Goal: Contribute content: Contribute content

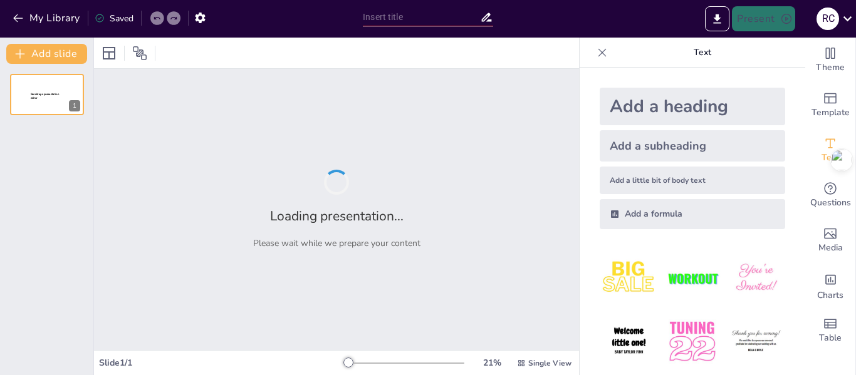
type input "La imagen fija y sus lenguajes"
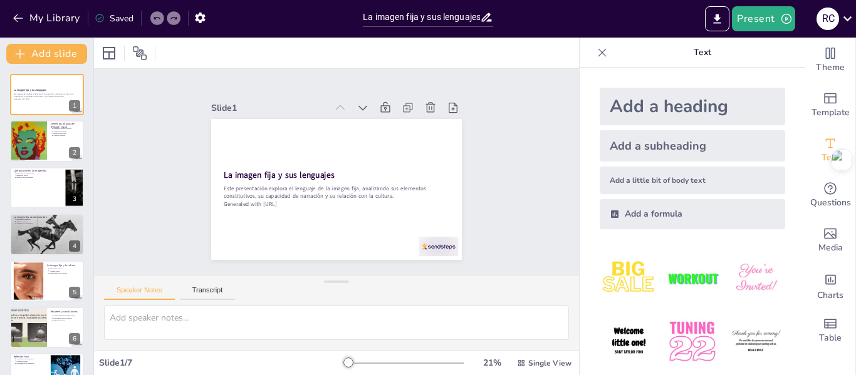
scroll to position [73, 0]
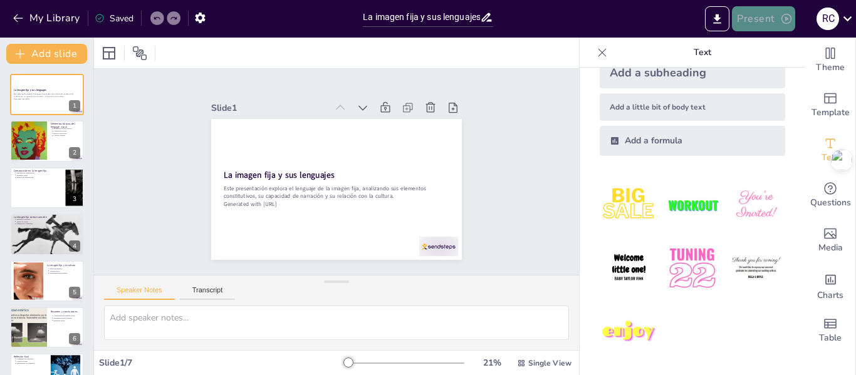
click at [765, 19] on button "Present" at bounding box center [763, 18] width 63 height 25
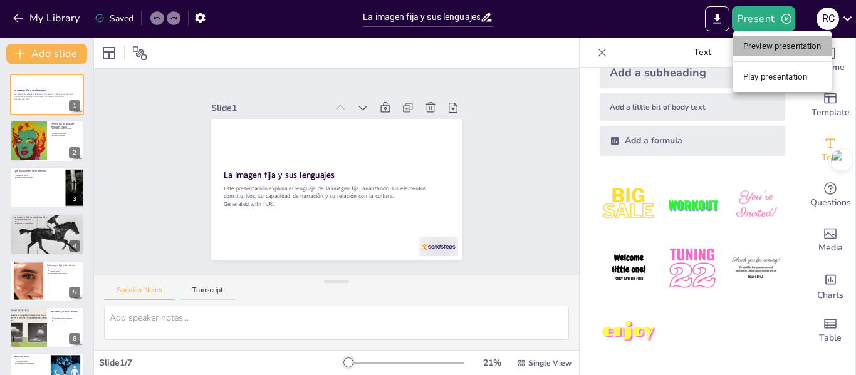
click at [767, 47] on li "Preview presentation" at bounding box center [782, 46] width 98 height 20
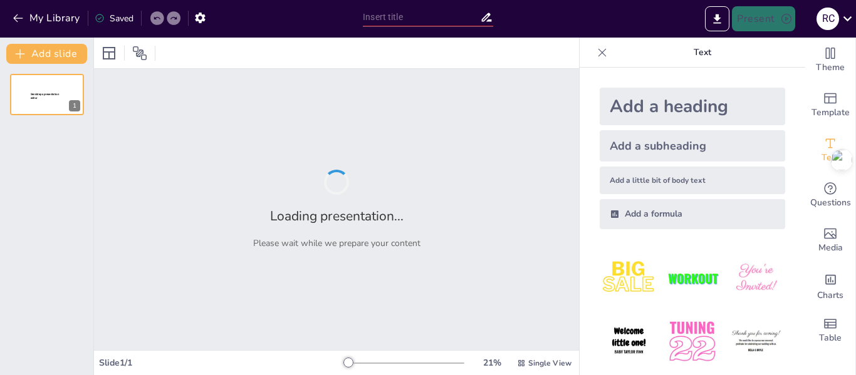
type input "La imagen fija y sus lenguajes"
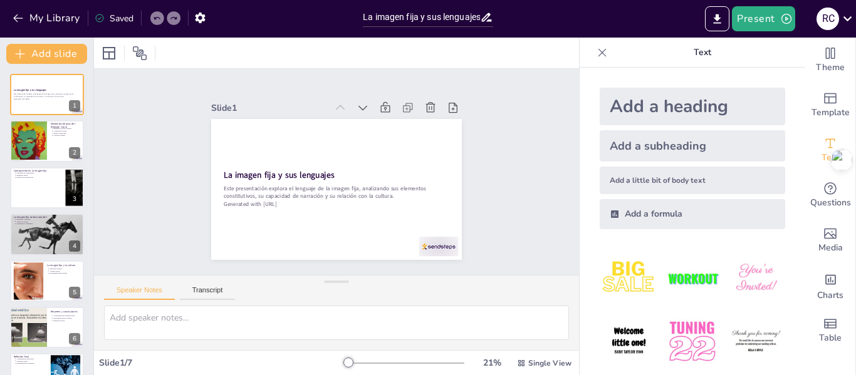
scroll to position [30, 0]
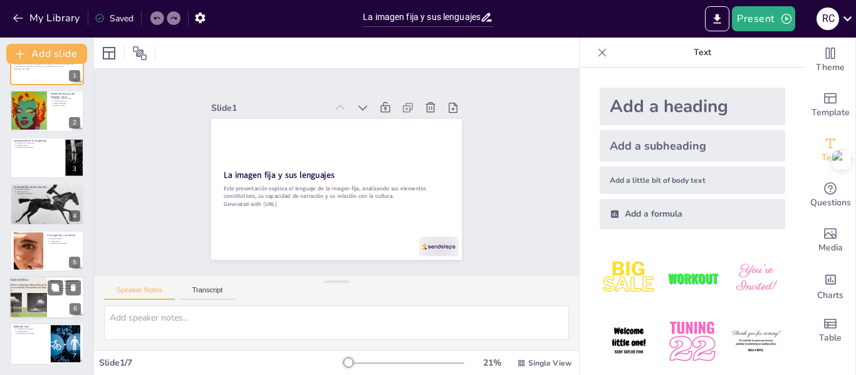
click at [19, 301] on div at bounding box center [28, 297] width 56 height 43
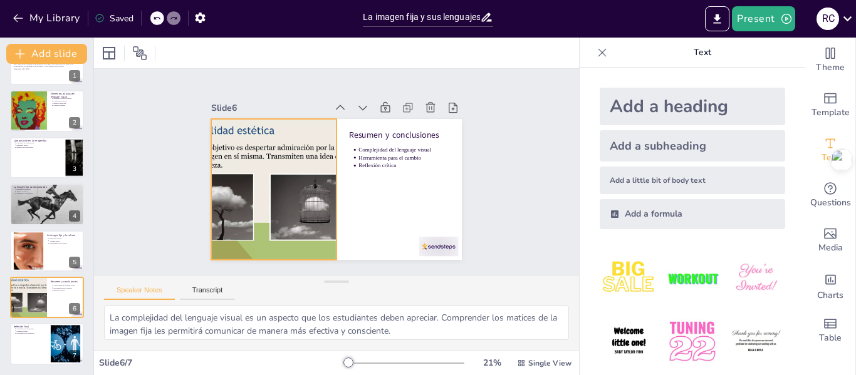
click at [237, 165] on div at bounding box center [271, 169] width 223 height 192
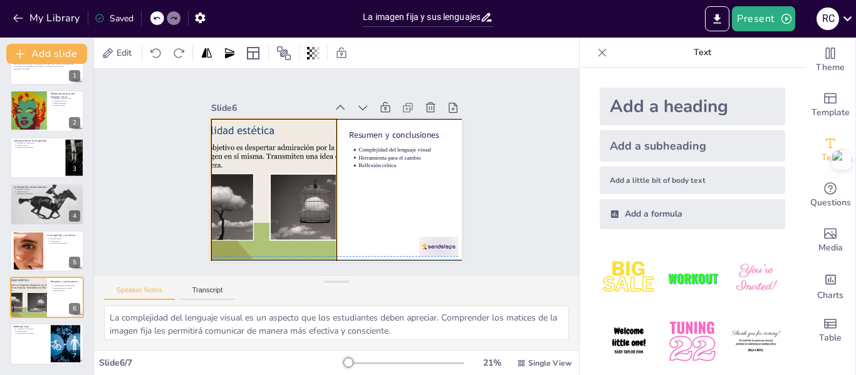
click at [211, 117] on div at bounding box center [271, 176] width 213 height 177
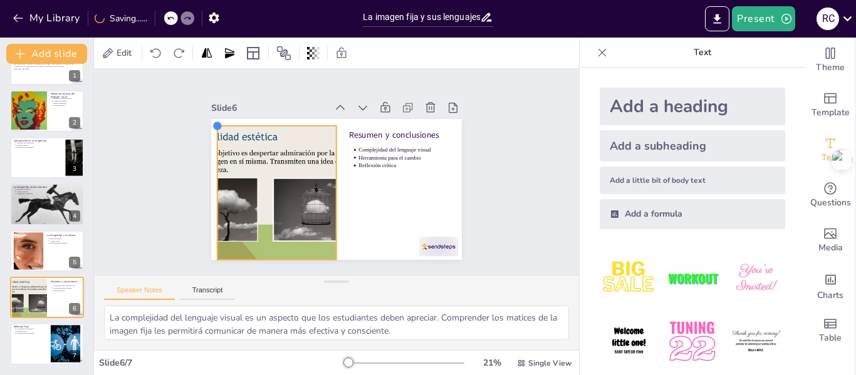
drag, startPoint x: 205, startPoint y: 117, endPoint x: 220, endPoint y: 124, distance: 16.5
click at [220, 124] on div "Resumen y conclusiones Complejidad del lenguaje visual Herramienta para el camb…" at bounding box center [334, 190] width 264 height 167
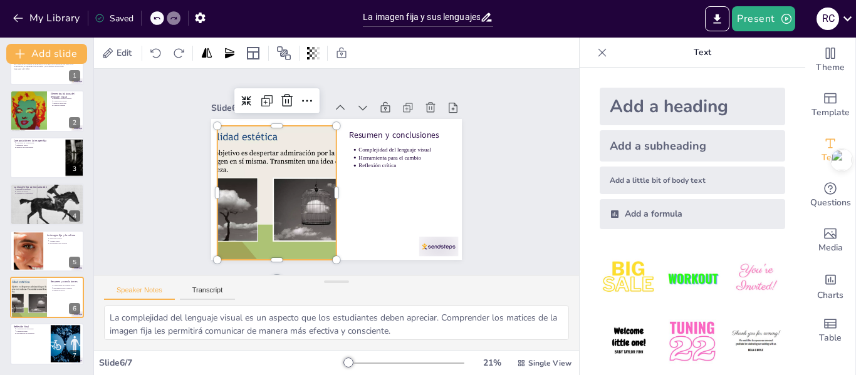
click at [222, 172] on div at bounding box center [272, 173] width 211 height 183
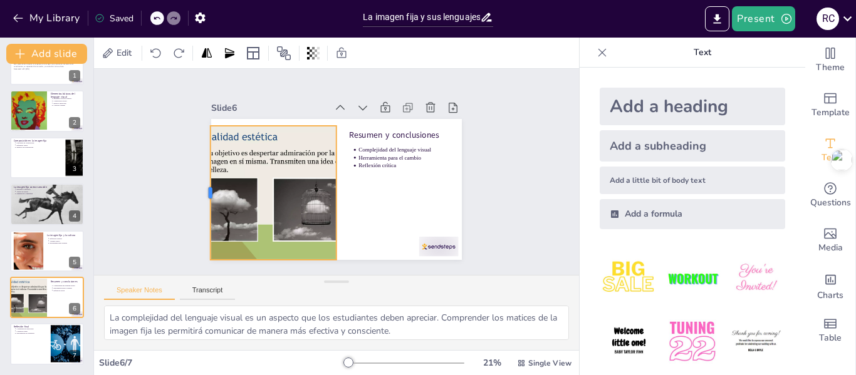
drag, startPoint x: 207, startPoint y: 187, endPoint x: 201, endPoint y: 187, distance: 6.9
click at [201, 187] on div at bounding box center [204, 179] width 24 height 135
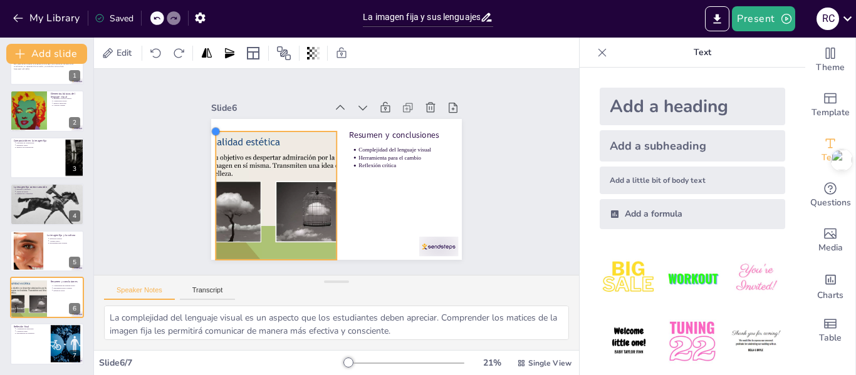
drag, startPoint x: 202, startPoint y: 125, endPoint x: 244, endPoint y: 130, distance: 41.8
click at [244, 130] on div "Resumen y conclusiones Complejidad del lenguaje visual Herramienta para el camb…" at bounding box center [334, 190] width 264 height 167
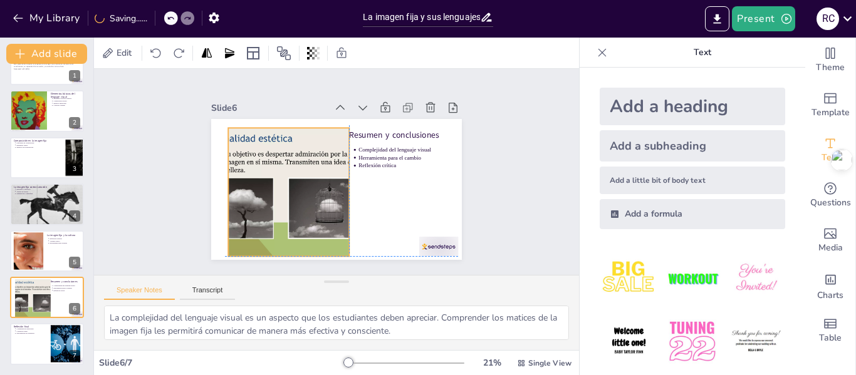
drag, startPoint x: 236, startPoint y: 171, endPoint x: 244, endPoint y: 165, distance: 10.8
click at [244, 165] on div at bounding box center [289, 182] width 194 height 161
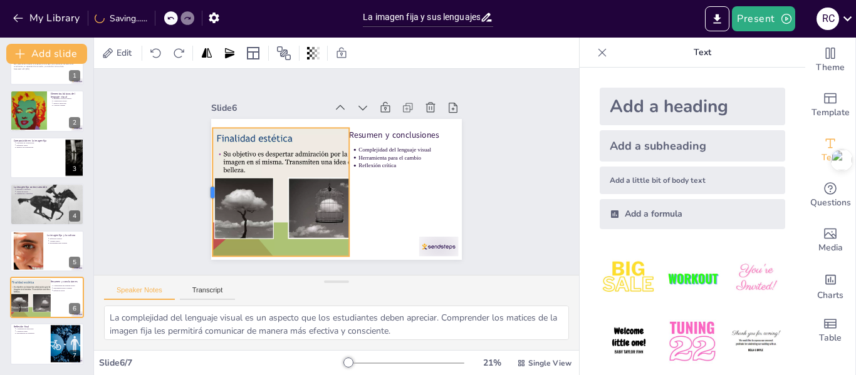
drag, startPoint x: 218, startPoint y: 187, endPoint x: 202, endPoint y: 187, distance: 15.7
click at [202, 187] on div at bounding box center [208, 151] width 50 height 125
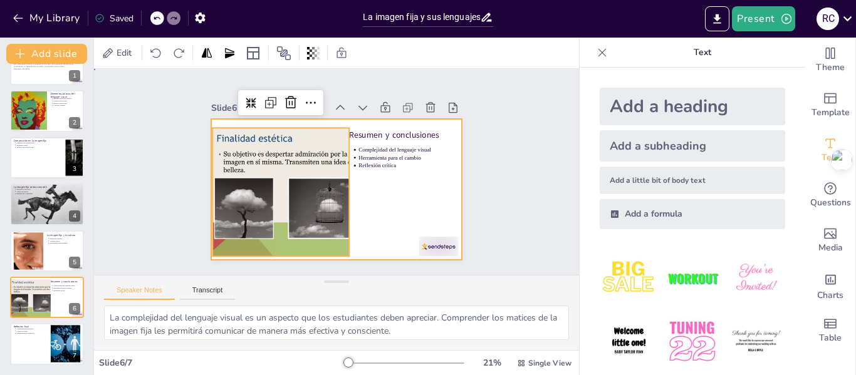
click at [378, 202] on div at bounding box center [334, 190] width 264 height 167
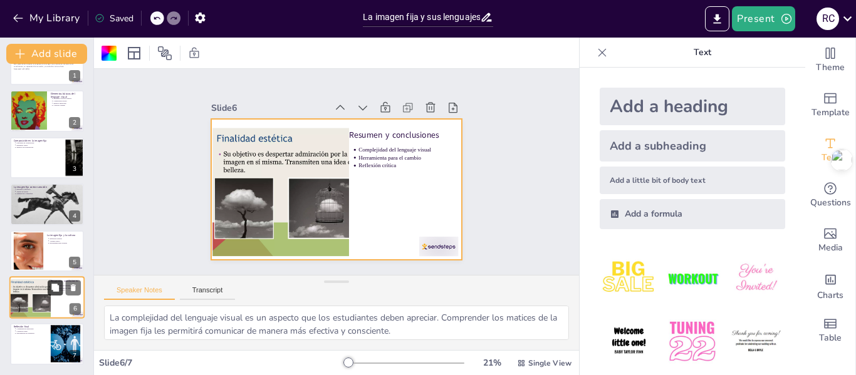
click at [57, 294] on button at bounding box center [55, 287] width 15 height 15
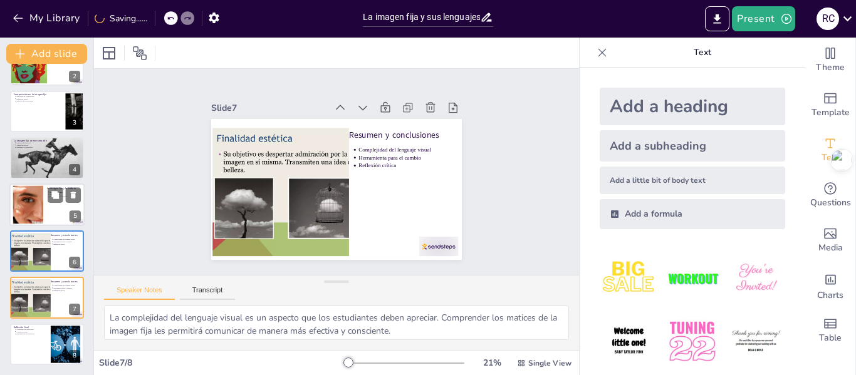
click at [59, 205] on div at bounding box center [46, 205] width 75 height 43
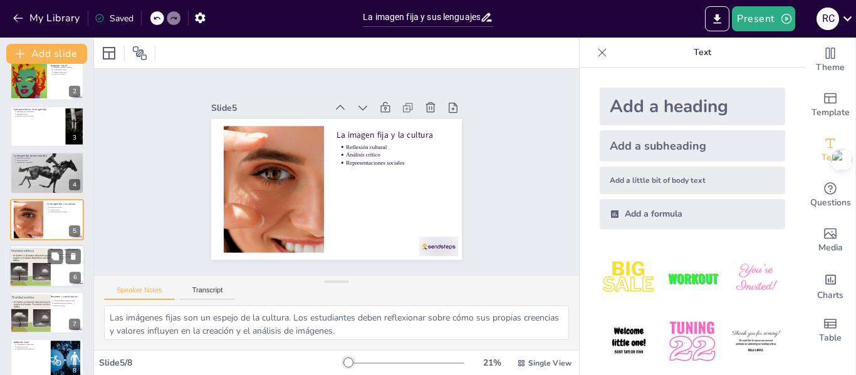
click at [43, 265] on div at bounding box center [33, 267] width 51 height 39
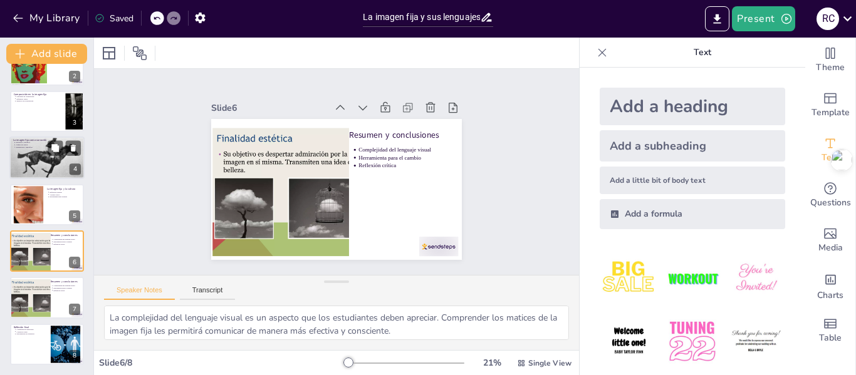
click at [44, 152] on div at bounding box center [46, 158] width 75 height 50
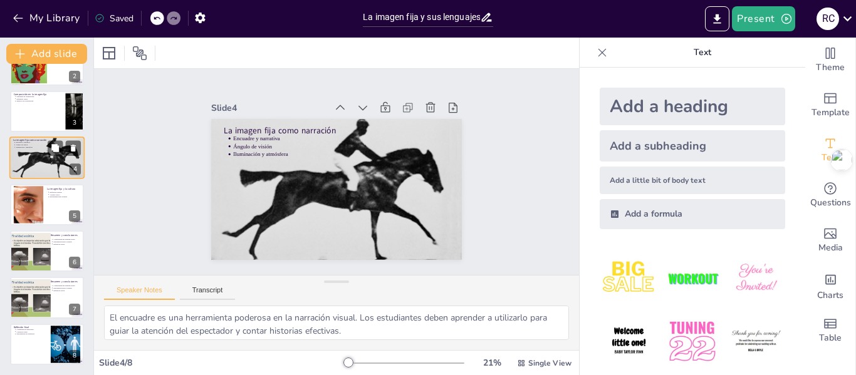
scroll to position [15, 0]
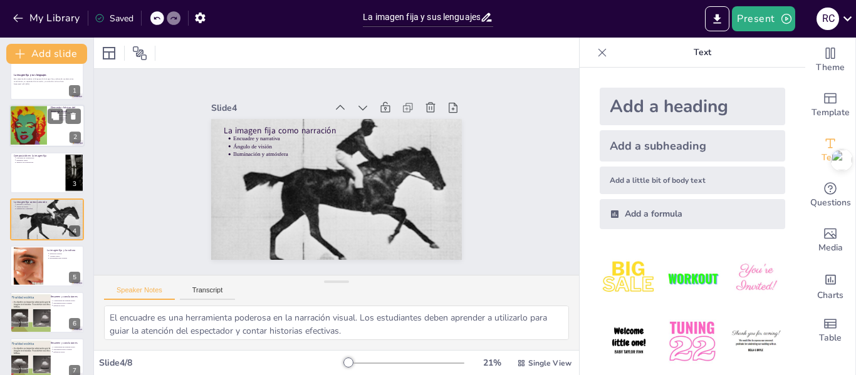
click at [33, 123] on div at bounding box center [28, 126] width 40 height 43
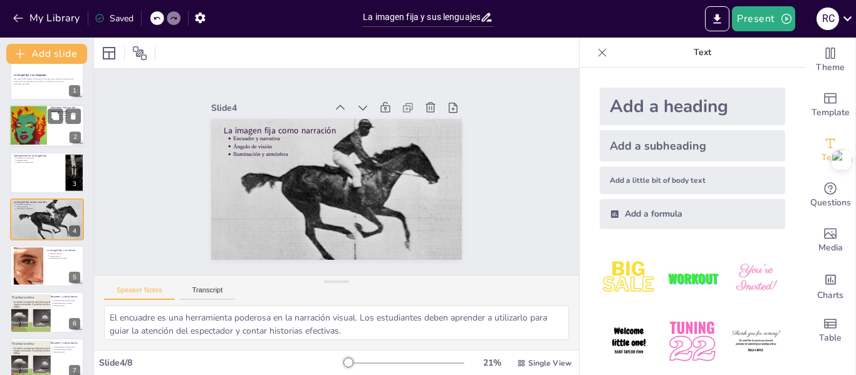
type textarea "Los elementos visuales básicos son esenciales para la construcción de una image…"
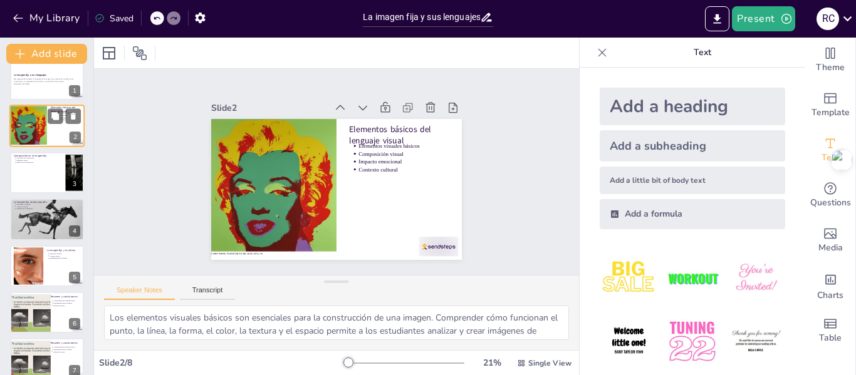
scroll to position [0, 0]
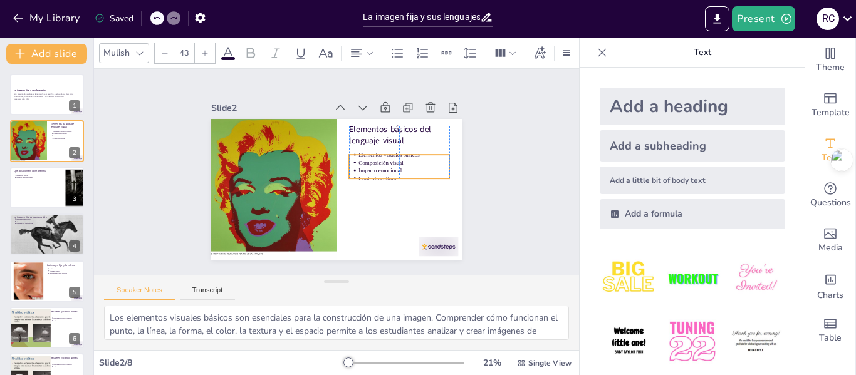
drag, startPoint x: 363, startPoint y: 155, endPoint x: 364, endPoint y: 164, distance: 8.8
click at [364, 171] on p "Impacto emocional" at bounding box center [403, 184] width 90 height 26
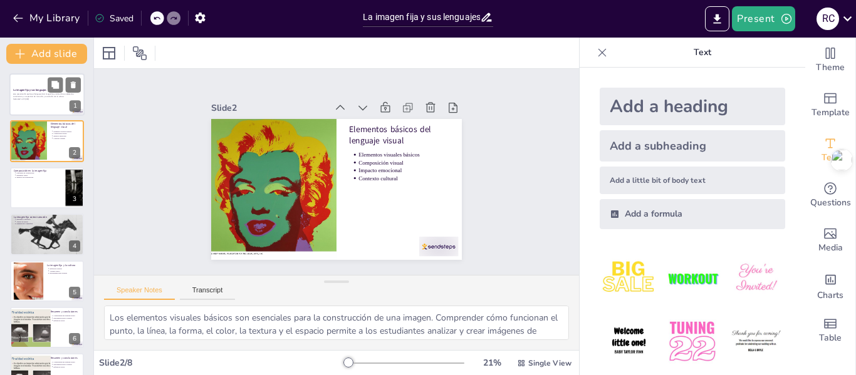
click at [43, 98] on p "Este presentación explora el lenguaje de la imagen fija, analizando sus element…" at bounding box center [47, 95] width 68 height 5
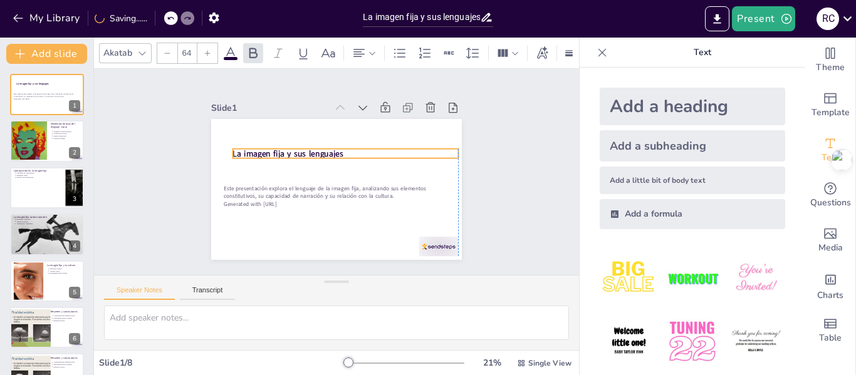
drag, startPoint x: 229, startPoint y: 169, endPoint x: 234, endPoint y: 148, distance: 21.9
click at [234, 148] on strong "La imagen fija y sus lenguajes" at bounding box center [289, 148] width 111 height 23
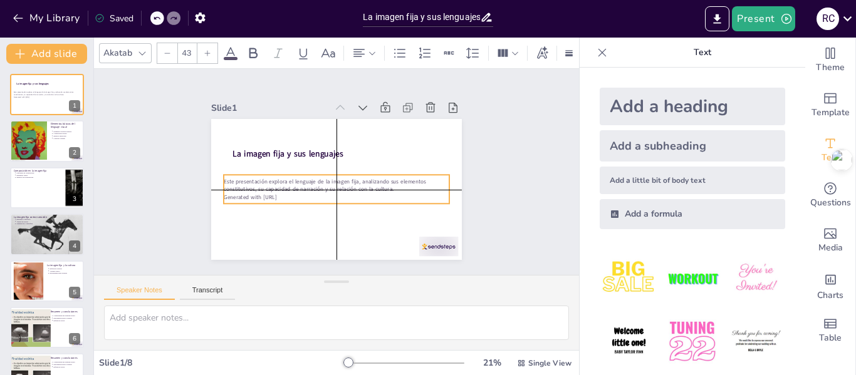
drag, startPoint x: 270, startPoint y: 189, endPoint x: 272, endPoint y: 181, distance: 8.5
click at [272, 181] on p "Este presentación explora el lenguaje de la imagen fija, analizando sus element…" at bounding box center [335, 185] width 226 height 39
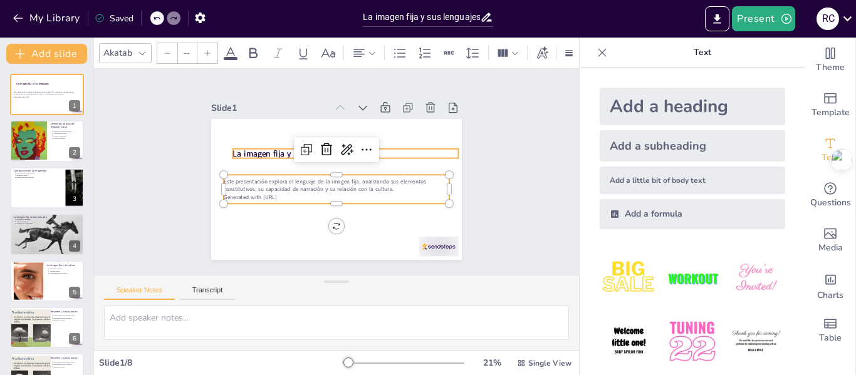
type input "64"
click at [274, 150] on strong "La imagen fija y sus lenguajes" at bounding box center [293, 144] width 110 height 34
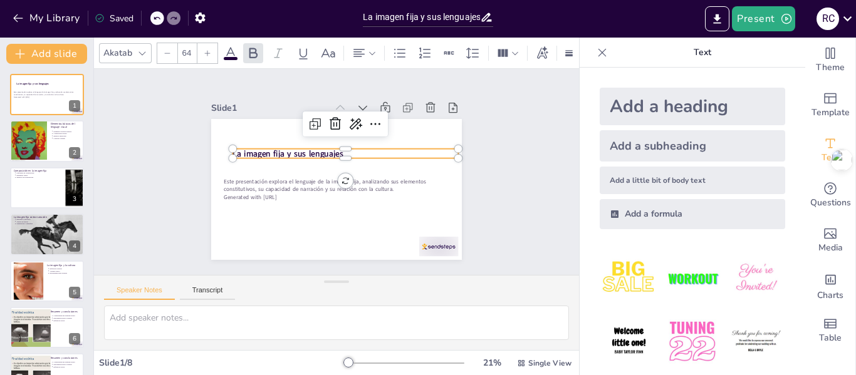
click at [683, 323] on img at bounding box center [692, 342] width 58 height 58
click at [338, 144] on strong "La imagen fija y sus lenguajes" at bounding box center [349, 125] width 23 height 111
click at [337, 151] on p "La imagen fija y sus lenguajes" at bounding box center [355, 160] width 211 height 102
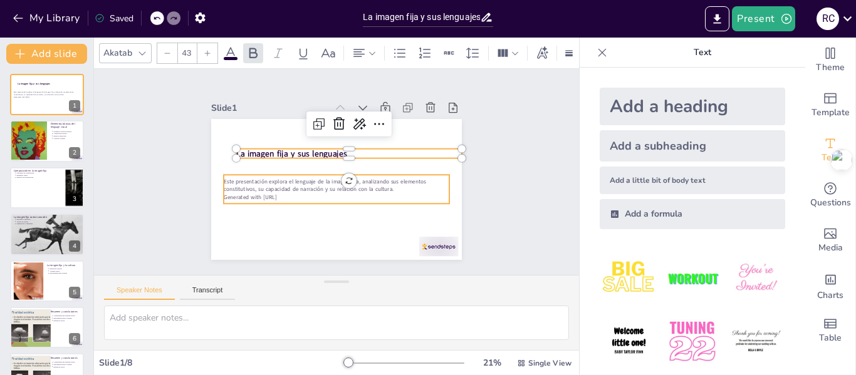
click at [285, 177] on p "Este presentación explora el lenguaje de la imagen fija, analizando sus element…" at bounding box center [335, 185] width 226 height 39
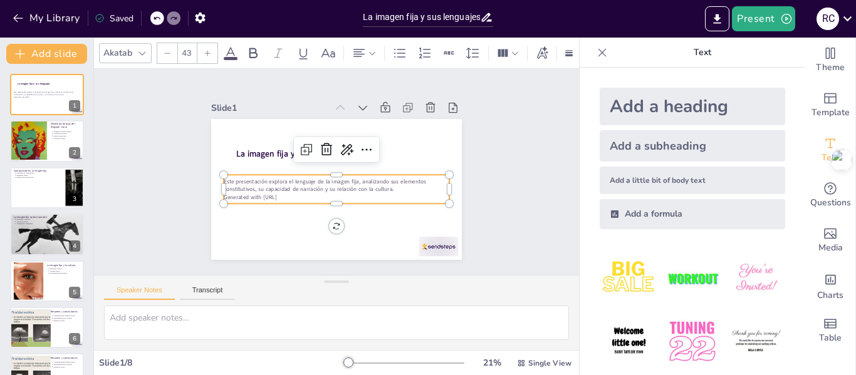
click at [209, 50] on icon at bounding box center [208, 54] width 8 height 8
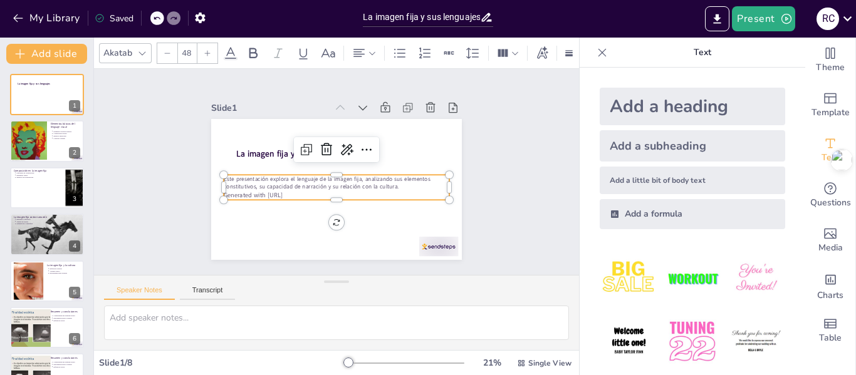
click at [209, 50] on icon at bounding box center [208, 54] width 8 height 8
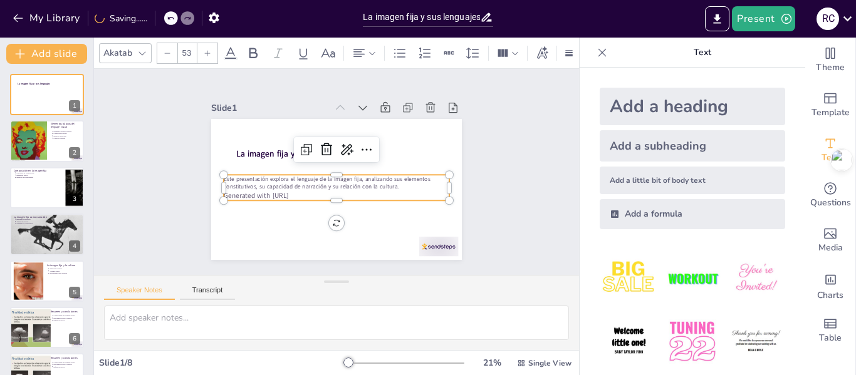
click at [209, 50] on icon at bounding box center [208, 54] width 8 height 8
type input "54"
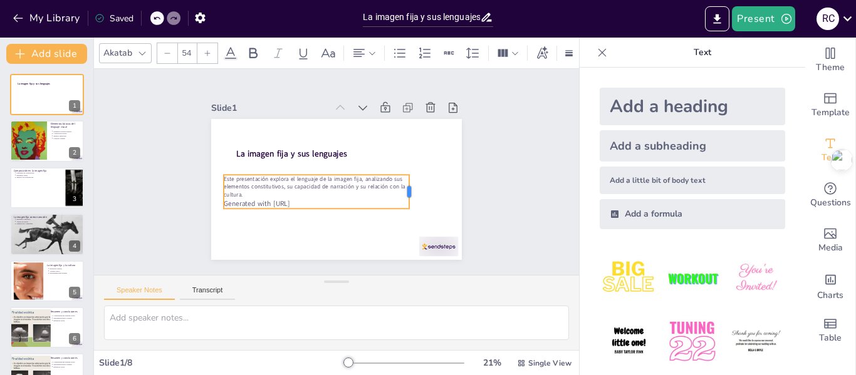
drag, startPoint x: 441, startPoint y: 183, endPoint x: 400, endPoint y: 187, distance: 41.0
click at [400, 190] on div at bounding box center [408, 207] width 17 height 35
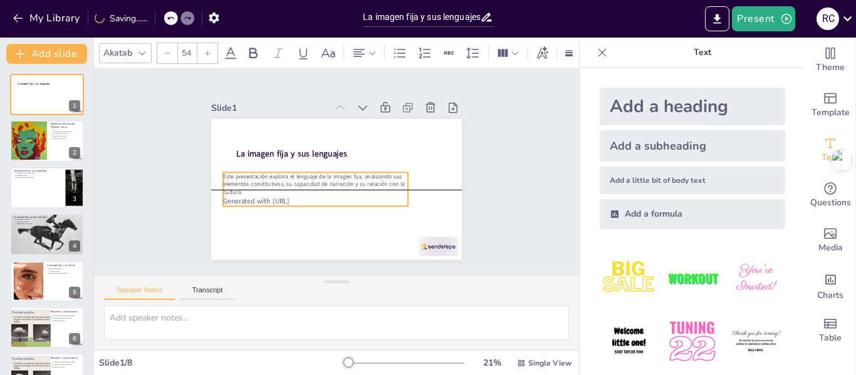
click at [317, 197] on p "Generated with Sendsteps.ai" at bounding box center [309, 196] width 183 height 48
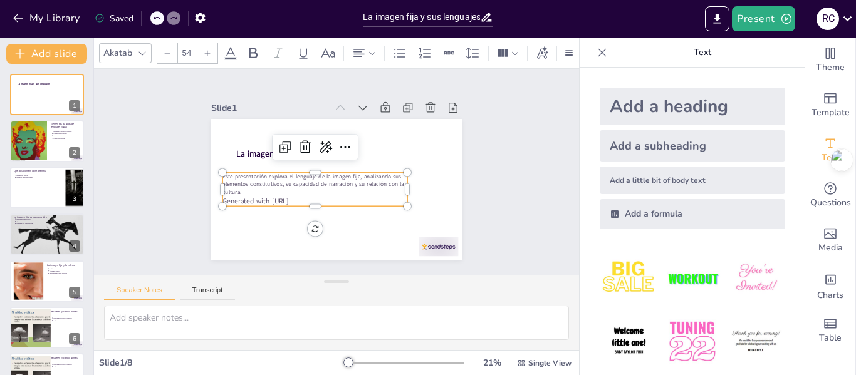
click at [306, 197] on p "Generated with Sendsteps.ai" at bounding box center [309, 196] width 183 height 48
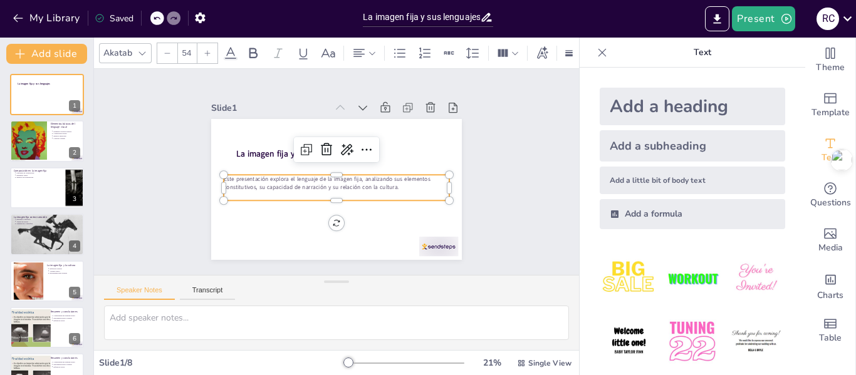
click at [209, 50] on icon at bounding box center [208, 54] width 8 height 8
type input "58"
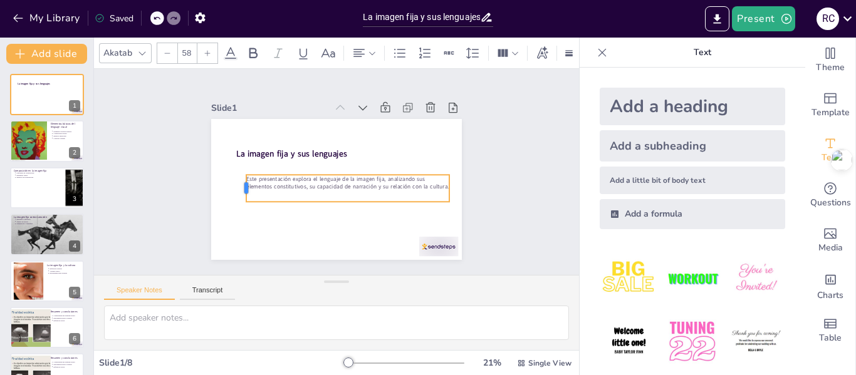
drag, startPoint x: 214, startPoint y: 184, endPoint x: 236, endPoint y: 183, distance: 22.6
click at [236, 162] on div at bounding box center [243, 148] width 20 height 28
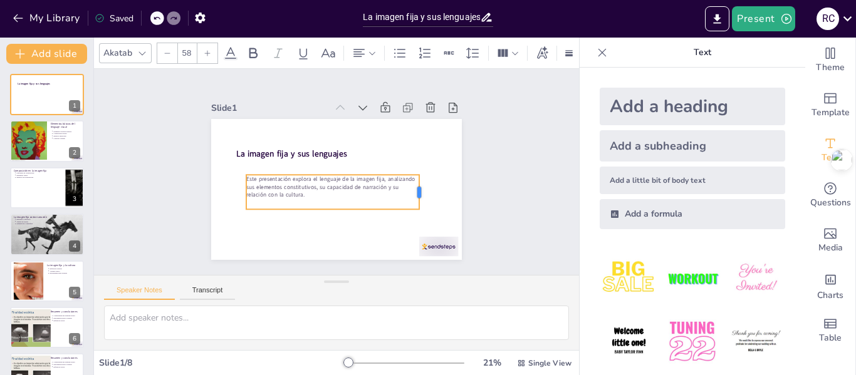
drag, startPoint x: 441, startPoint y: 184, endPoint x: 411, endPoint y: 187, distance: 30.3
click at [411, 216] on div at bounding box center [402, 233] width 26 height 35
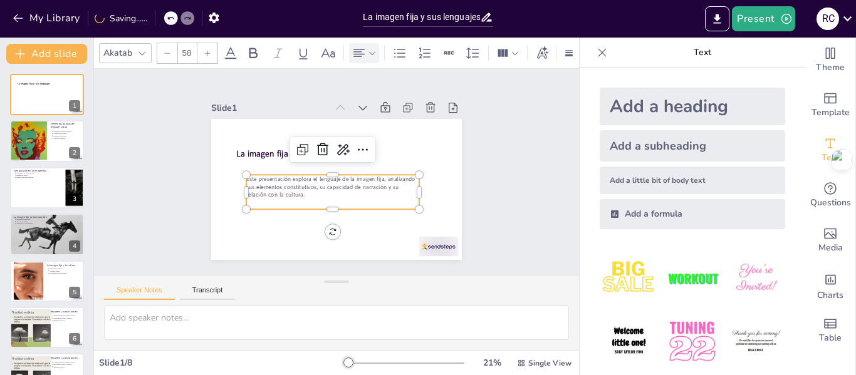
click at [370, 49] on icon at bounding box center [372, 53] width 9 height 9
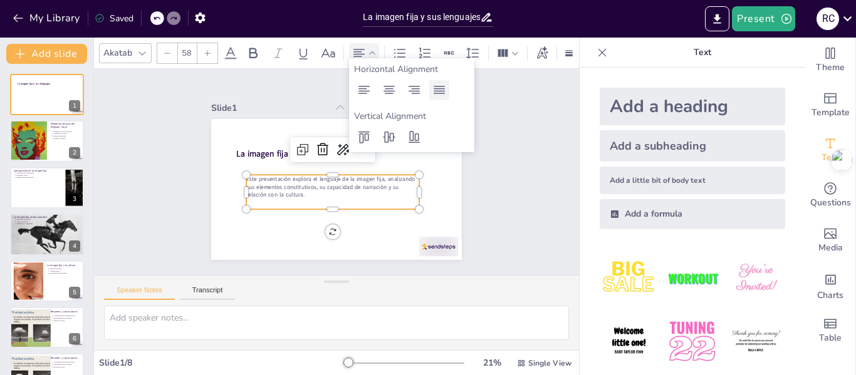
click at [436, 90] on icon at bounding box center [439, 90] width 15 height 15
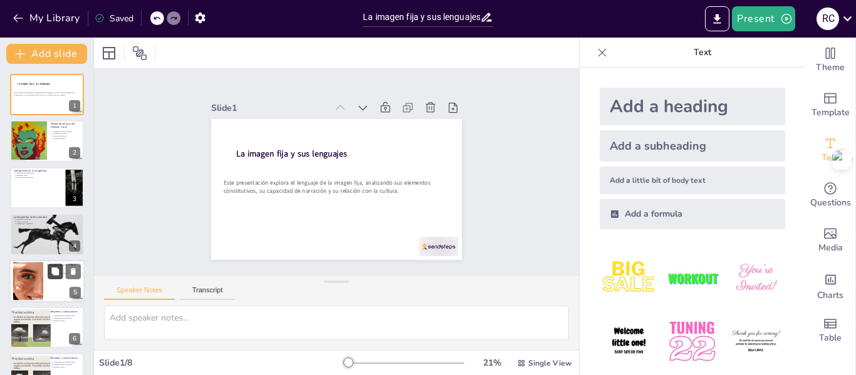
click at [51, 273] on icon at bounding box center [55, 271] width 9 height 9
type textarea "Las imágenes fijas son un espejo de la cultura. Los estudiantes deben reflexion…"
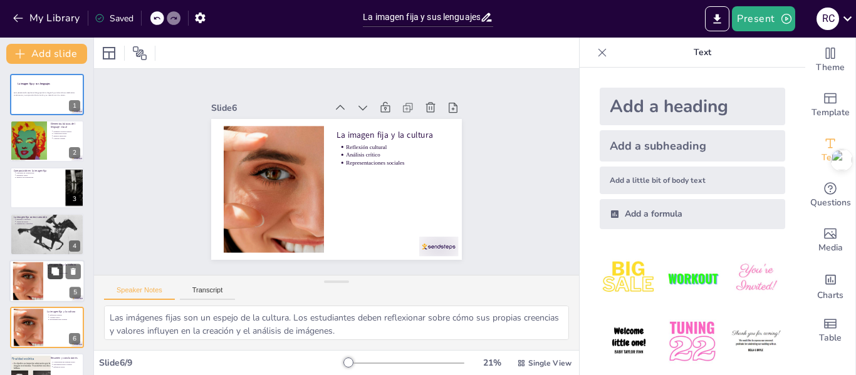
scroll to position [108, 0]
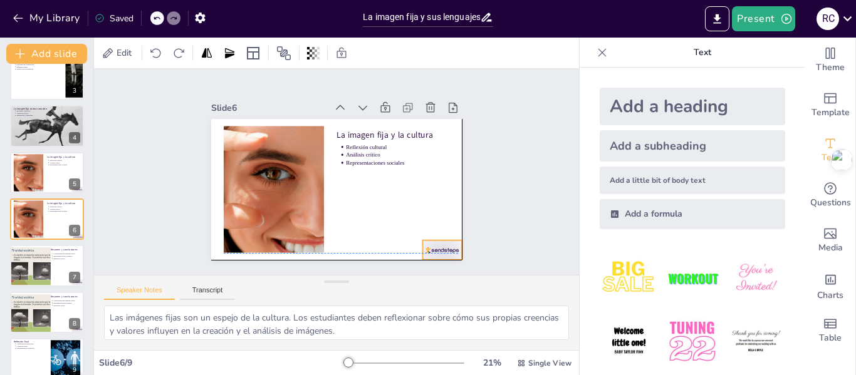
click at [435, 257] on div at bounding box center [423, 271] width 43 height 28
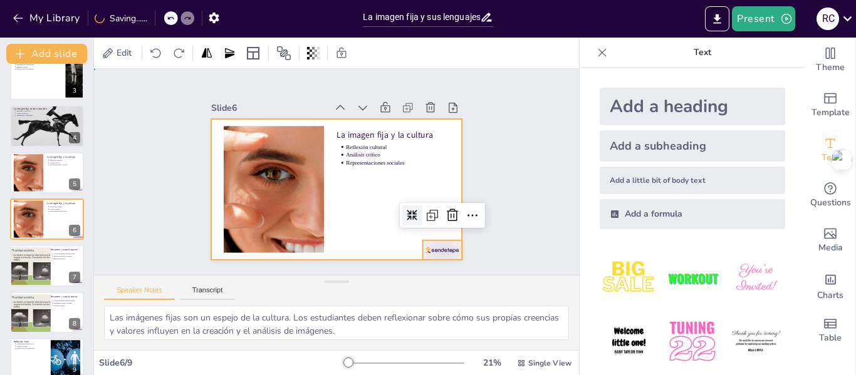
click at [354, 236] on div at bounding box center [334, 190] width 264 height 167
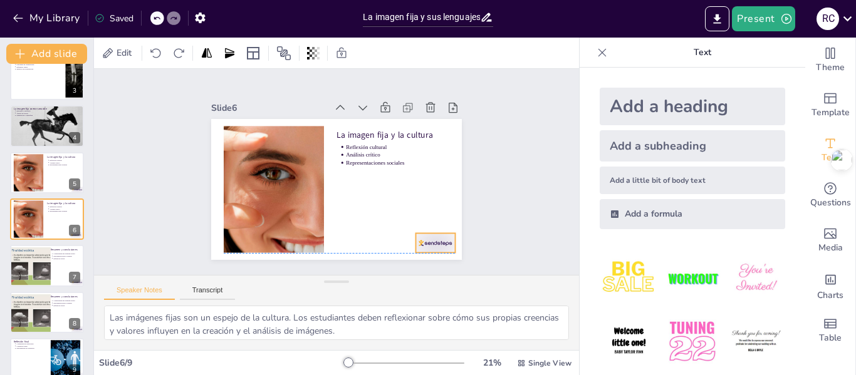
drag, startPoint x: 425, startPoint y: 244, endPoint x: 418, endPoint y: 237, distance: 10.2
click at [396, 268] on div at bounding box center [374, 287] width 43 height 39
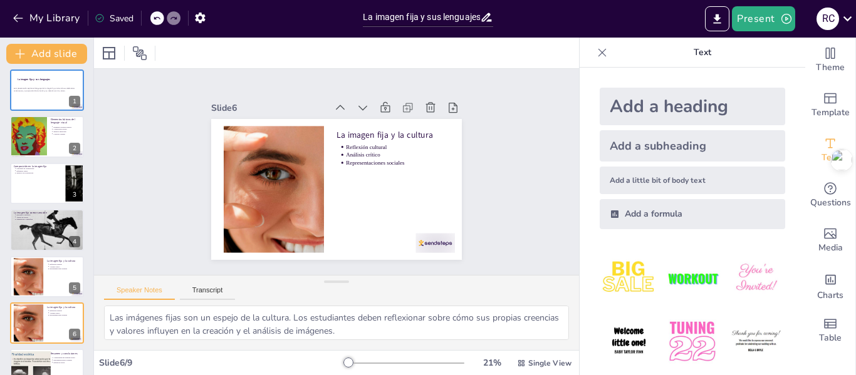
scroll to position [0, 0]
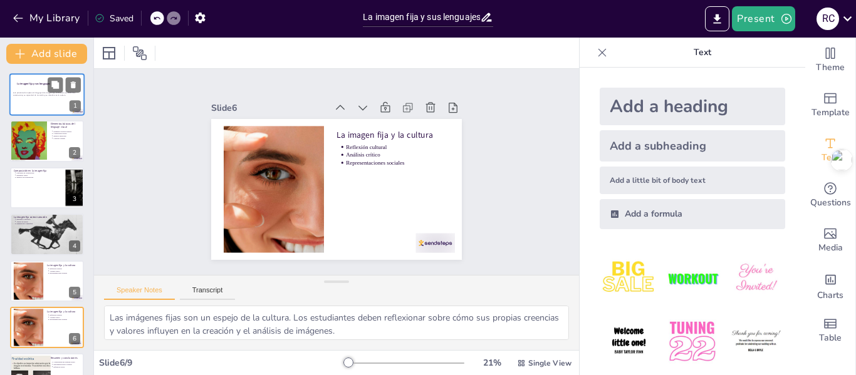
click at [53, 95] on p "Este presentación explora el lenguaje de la imagen fija, analizando sus element…" at bounding box center [47, 94] width 68 height 5
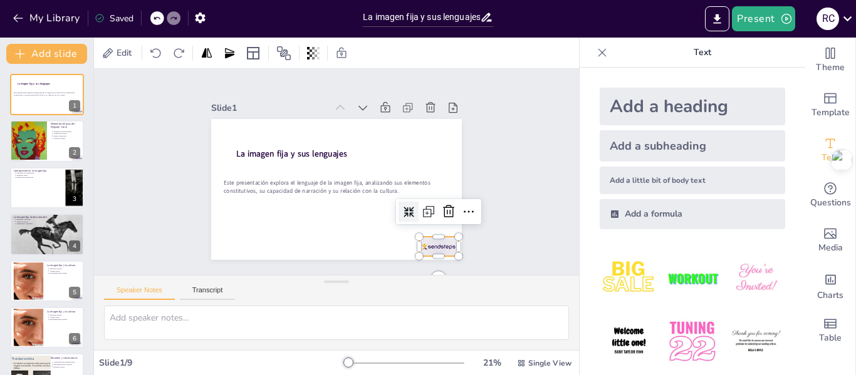
click at [434, 253] on div at bounding box center [421, 267] width 43 height 28
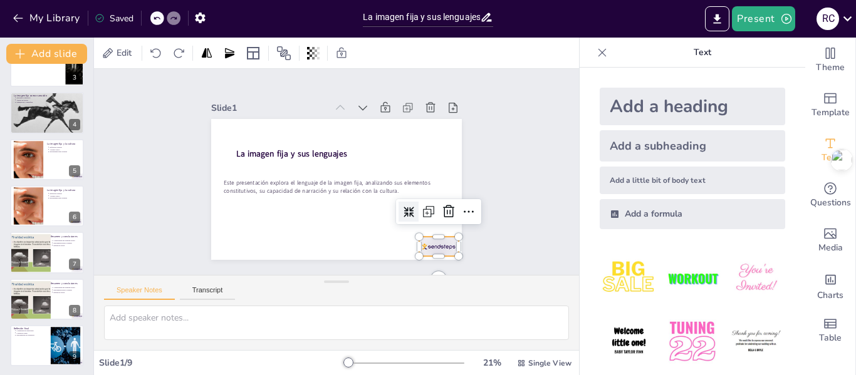
scroll to position [123, 0]
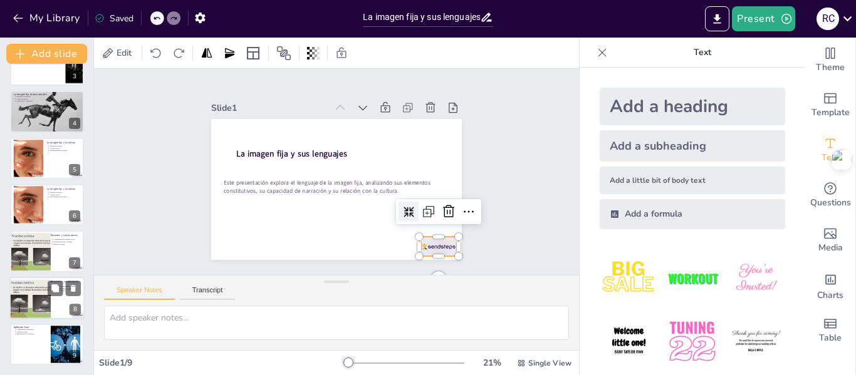
click at [39, 308] on div at bounding box center [33, 299] width 51 height 39
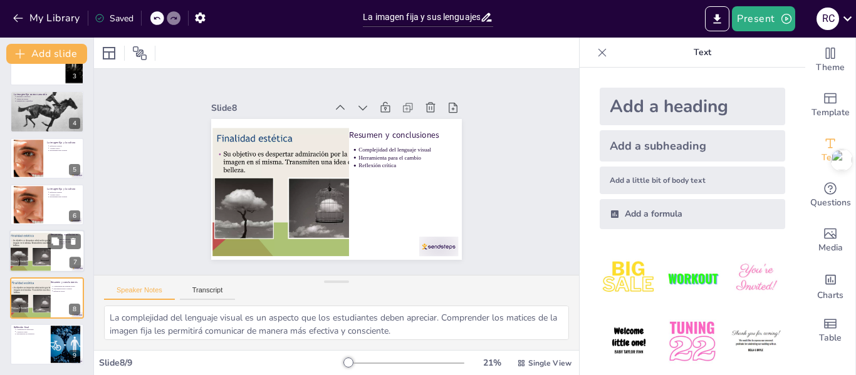
click at [41, 258] on div at bounding box center [33, 252] width 51 height 39
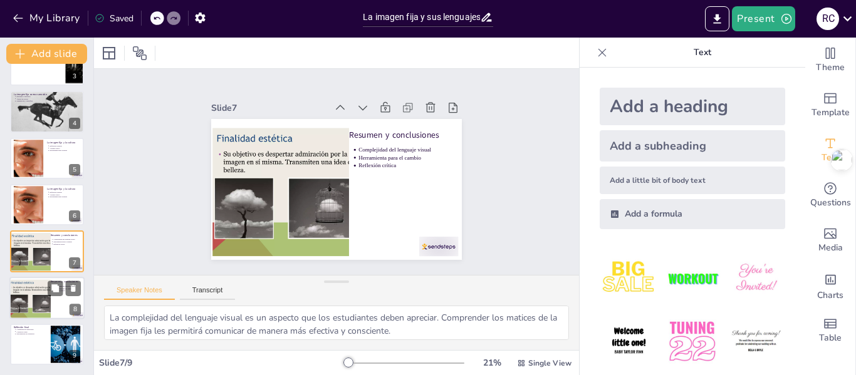
click at [44, 291] on div at bounding box center [33, 299] width 51 height 39
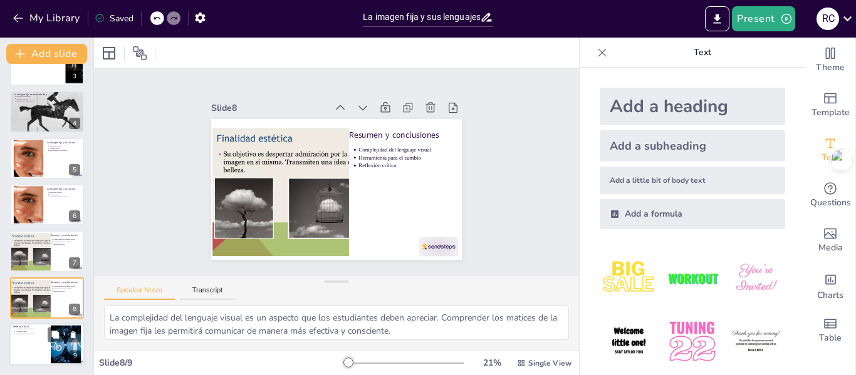
click at [46, 349] on div at bounding box center [46, 344] width 75 height 43
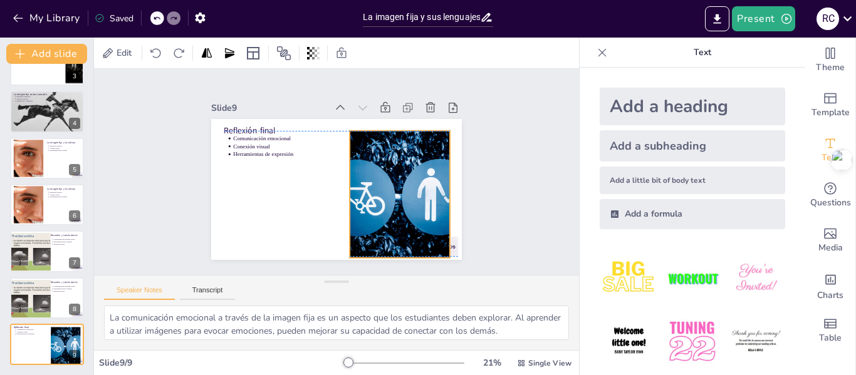
click at [343, 202] on div at bounding box center [397, 201] width 202 height 146
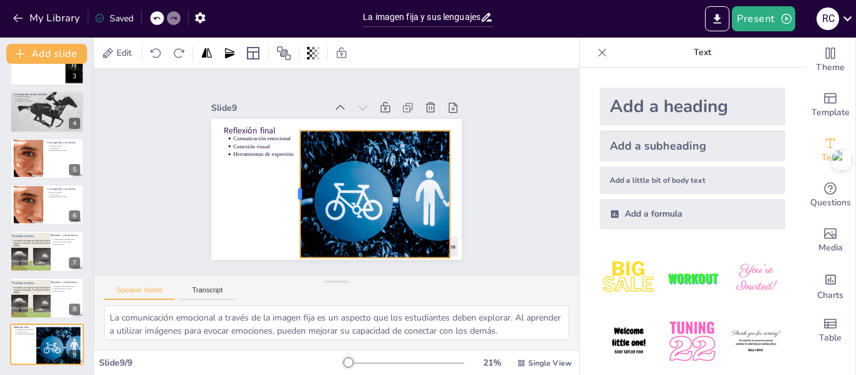
drag, startPoint x: 339, startPoint y: 189, endPoint x: 290, endPoint y: 176, distance: 51.2
click at [290, 176] on div at bounding box center [292, 189] width 23 height 127
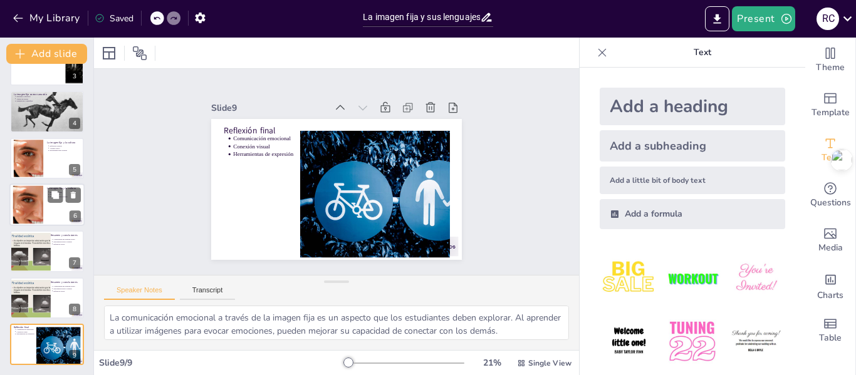
click at [47, 199] on div at bounding box center [46, 205] width 75 height 43
type textarea "Las imágenes fijas son un espejo de la cultura. Los estudiantes deben reflexion…"
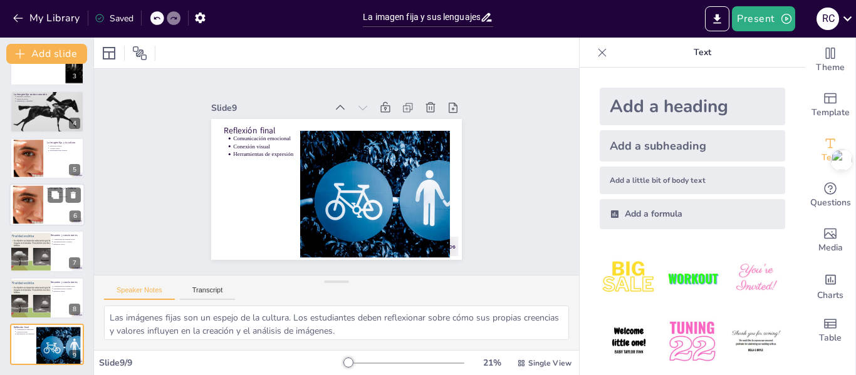
scroll to position [108, 0]
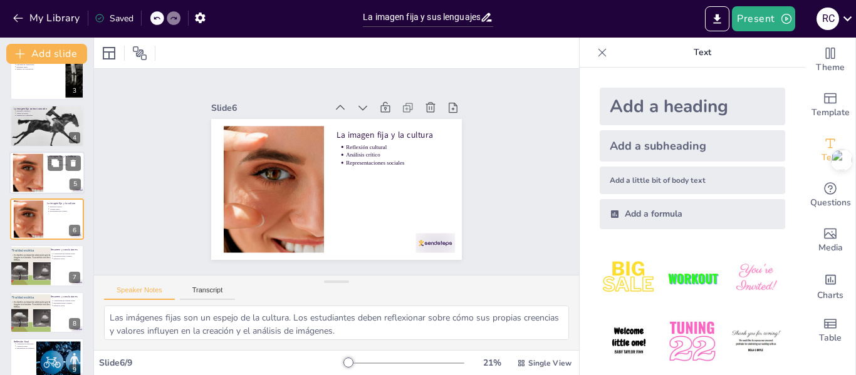
click at [45, 177] on div at bounding box center [46, 173] width 75 height 43
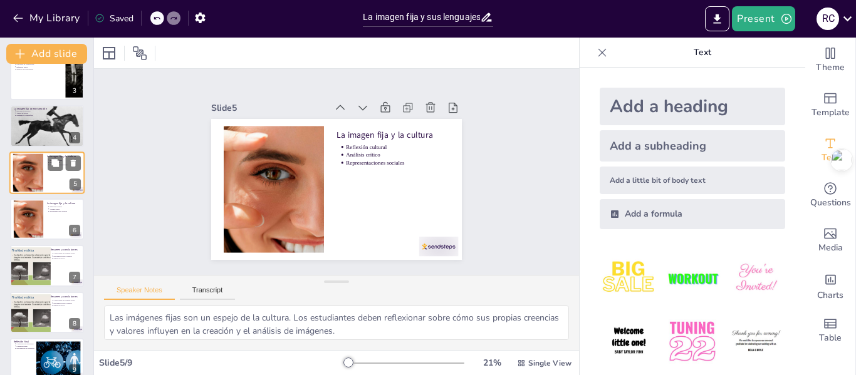
scroll to position [61, 0]
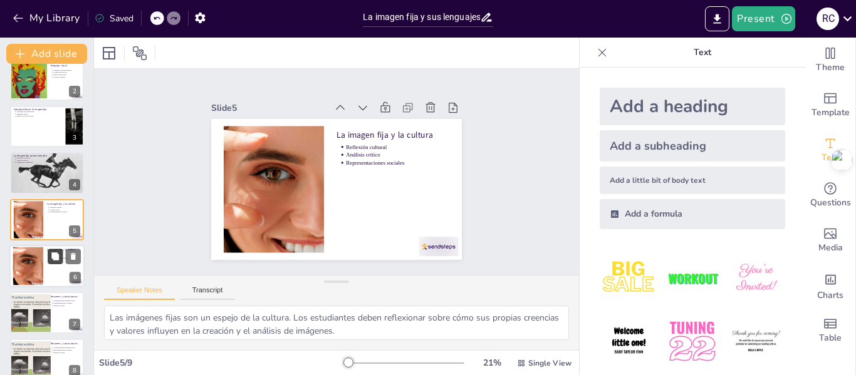
click at [49, 259] on button at bounding box center [55, 256] width 15 height 15
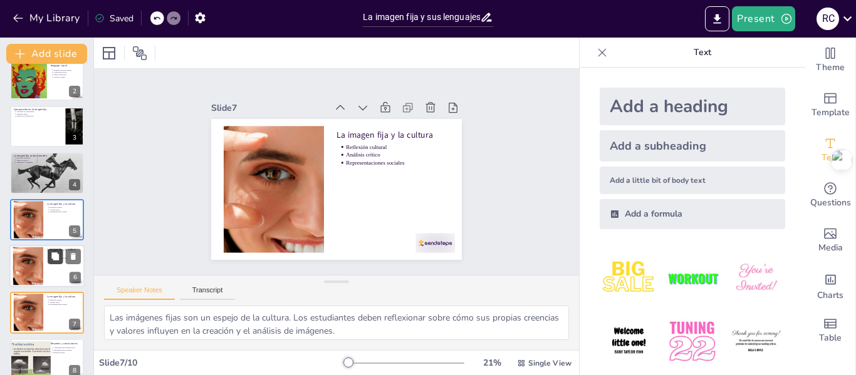
scroll to position [155, 0]
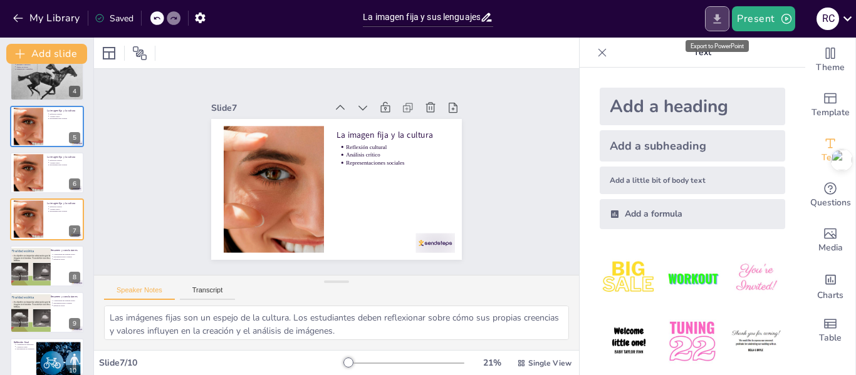
click at [716, 15] on icon "Export to PowerPoint" at bounding box center [717, 19] width 13 height 13
click at [716, 16] on icon "Export to PowerPoint" at bounding box center [717, 19] width 13 height 13
click at [719, 45] on div "Export to PowerPoint" at bounding box center [717, 46] width 63 height 12
click at [718, 19] on icon "Export to PowerPoint" at bounding box center [718, 18] width 8 height 9
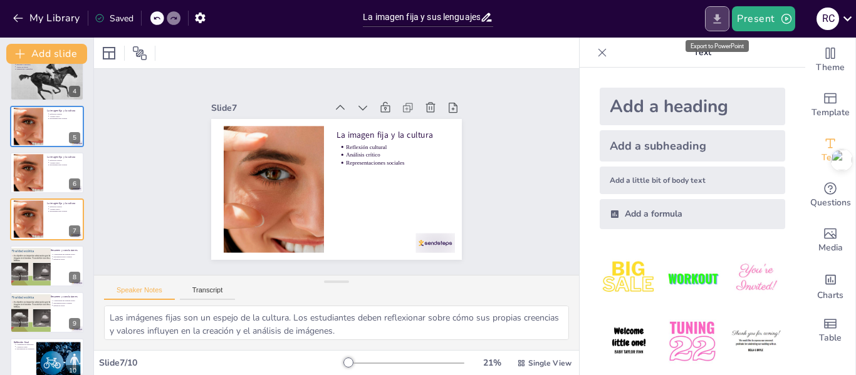
click at [718, 19] on icon "Export to PowerPoint" at bounding box center [718, 18] width 8 height 9
click at [723, 22] on icon "Export to PowerPoint" at bounding box center [717, 19] width 13 height 13
drag, startPoint x: 723, startPoint y: 22, endPoint x: 679, endPoint y: 8, distance: 45.4
click at [679, 8] on div "Present R C" at bounding box center [678, 18] width 357 height 25
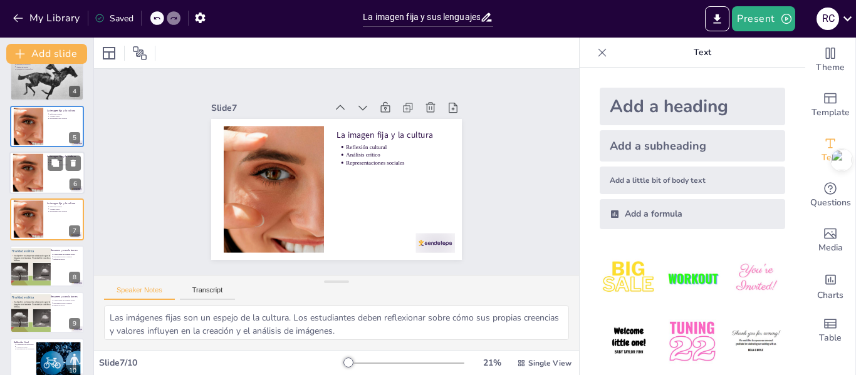
click at [34, 182] on div at bounding box center [28, 173] width 69 height 38
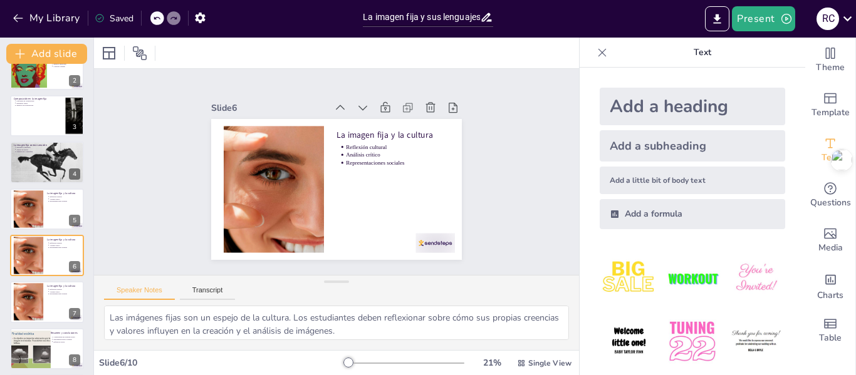
scroll to position [0, 0]
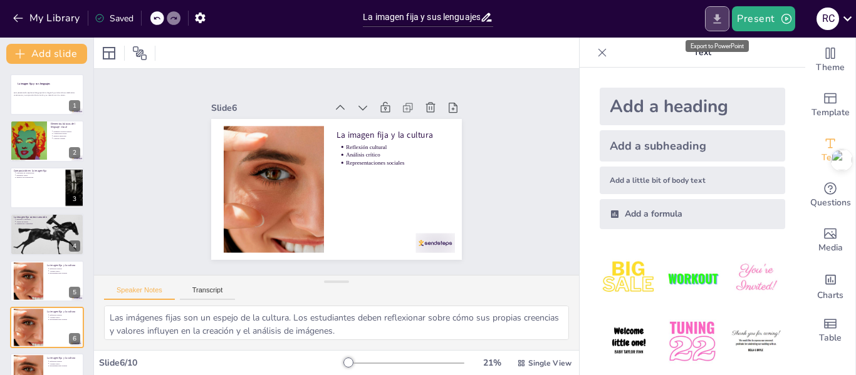
click at [723, 18] on icon "Export to PowerPoint" at bounding box center [717, 19] width 13 height 13
click at [205, 18] on icon "button" at bounding box center [200, 17] width 13 height 13
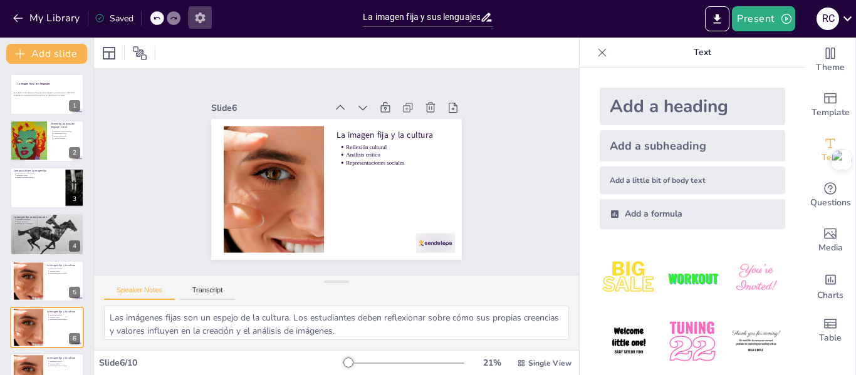
click at [202, 17] on icon "button" at bounding box center [200, 17] width 13 height 13
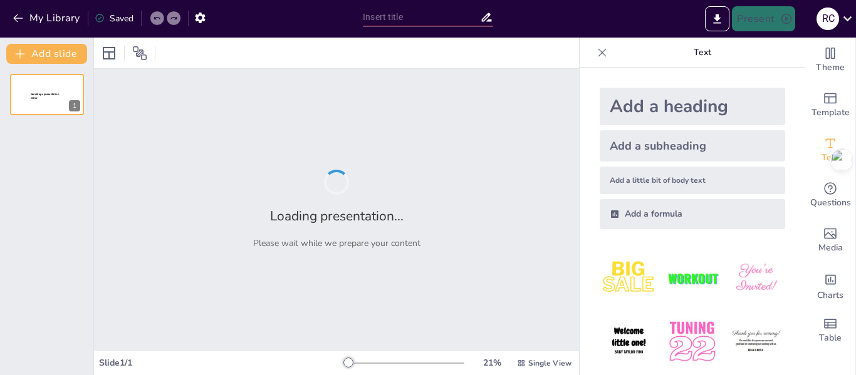
type input "La imagen fija y sus lenguajes"
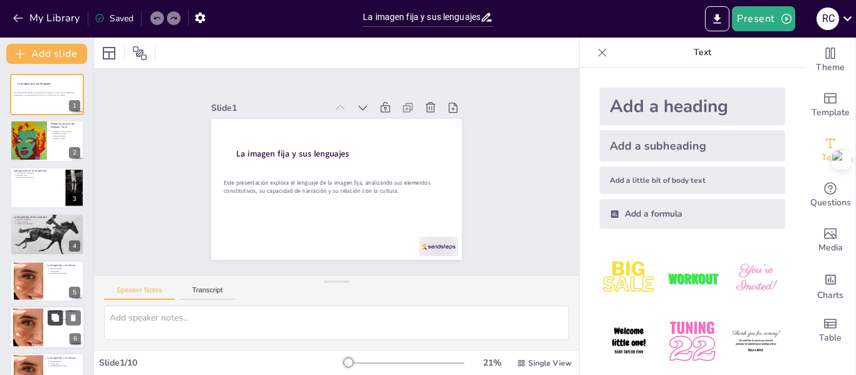
click at [53, 316] on icon at bounding box center [55, 318] width 8 height 8
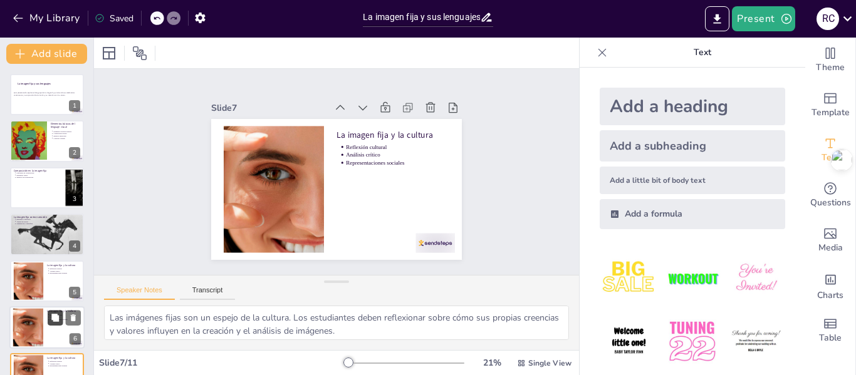
scroll to position [155, 0]
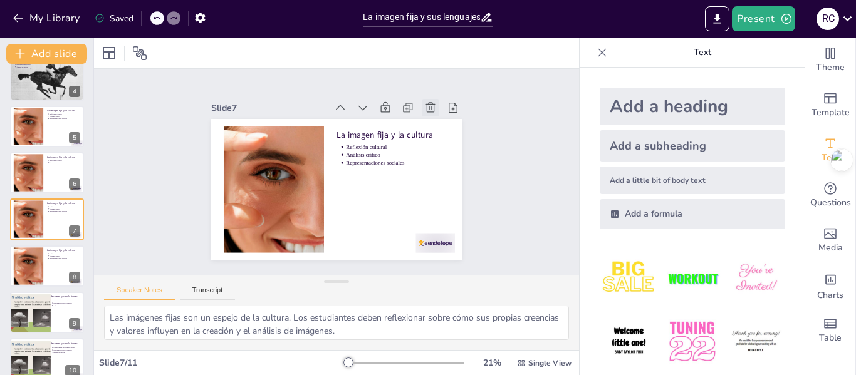
click at [442, 167] on icon at bounding box center [451, 176] width 18 height 18
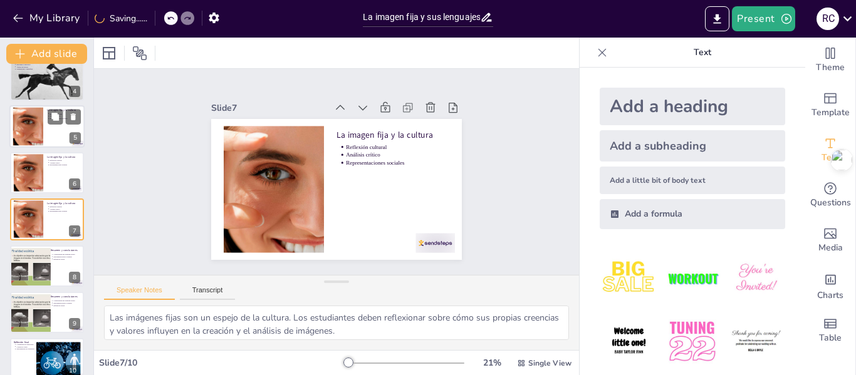
click at [72, 183] on div "6" at bounding box center [74, 184] width 11 height 11
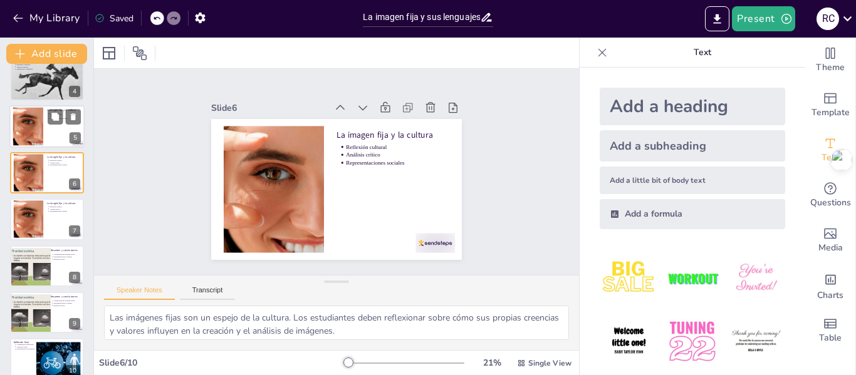
scroll to position [108, 0]
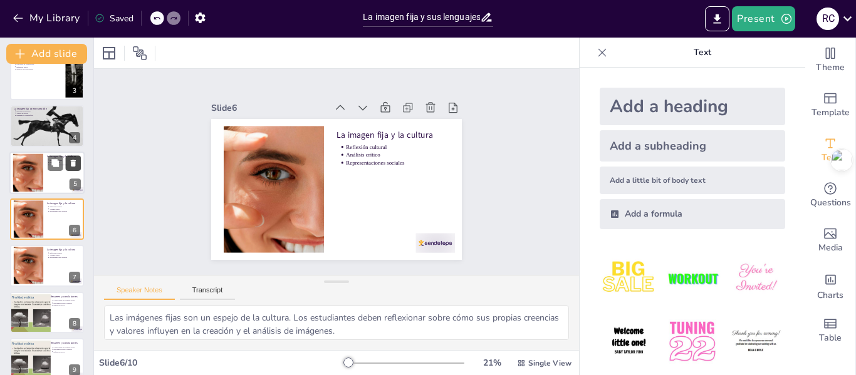
click at [71, 157] on button at bounding box center [73, 162] width 15 height 15
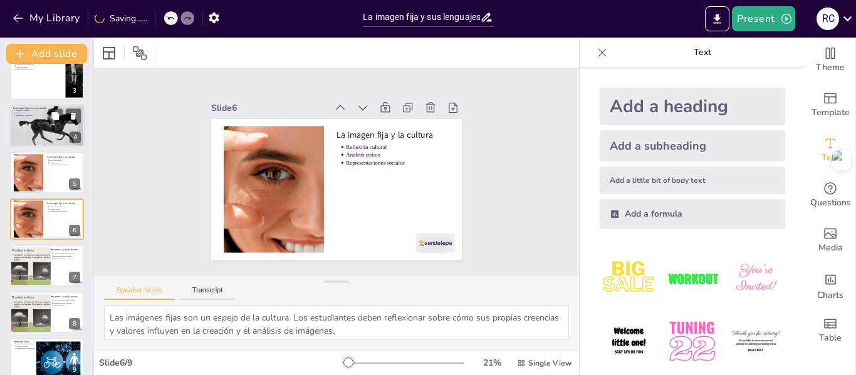
click at [73, 165] on icon at bounding box center [72, 163] width 5 height 7
type textarea "La complejidad del lenguaje visual es un aspecto que los estudiantes deben apre…"
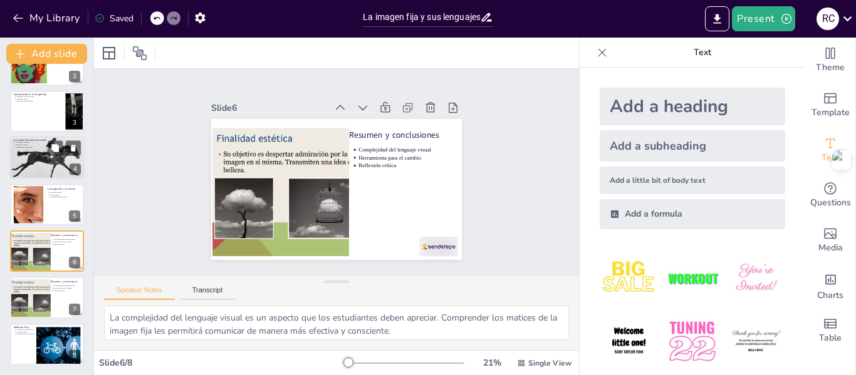
scroll to position [76, 0]
click at [73, 239] on icon at bounding box center [73, 241] width 5 height 7
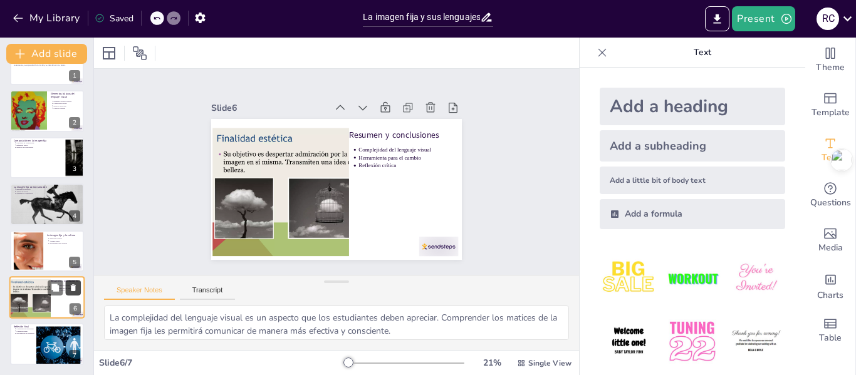
scroll to position [30, 0]
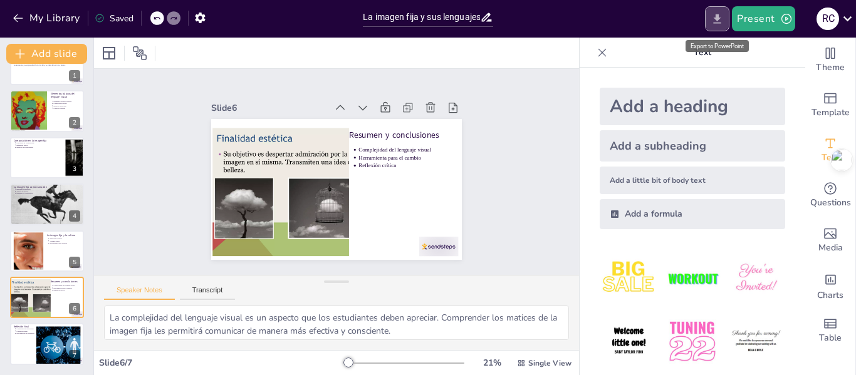
click at [720, 23] on icon "Export to PowerPoint" at bounding box center [718, 18] width 8 height 9
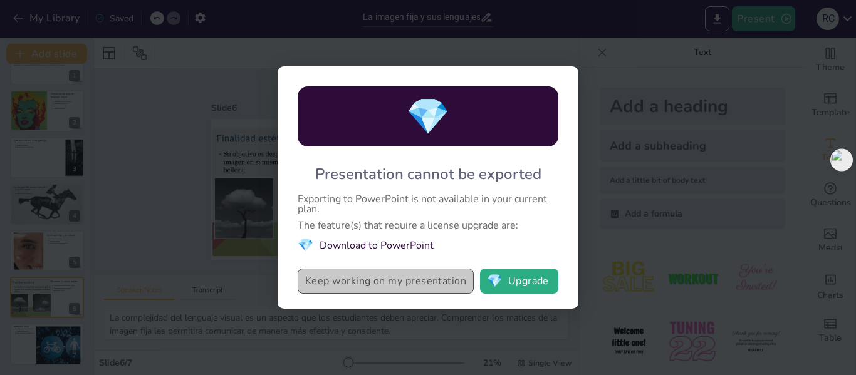
click at [409, 286] on button "Keep working on my presentation" at bounding box center [386, 281] width 176 height 25
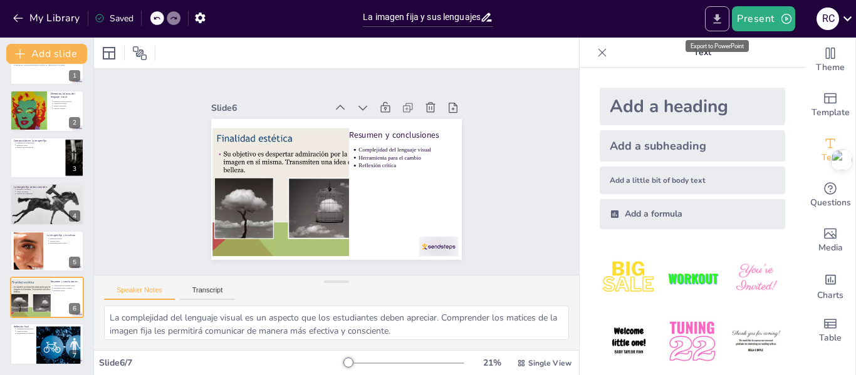
click at [716, 14] on icon "Export to PowerPoint" at bounding box center [717, 19] width 13 height 13
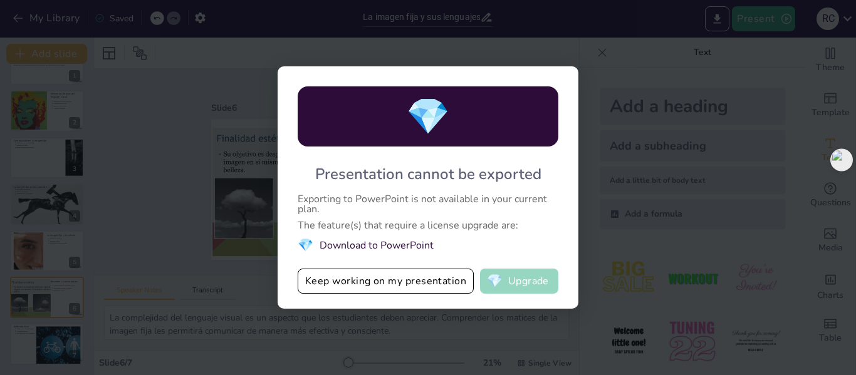
click at [522, 280] on button "💎 Upgrade" at bounding box center [519, 281] width 78 height 25
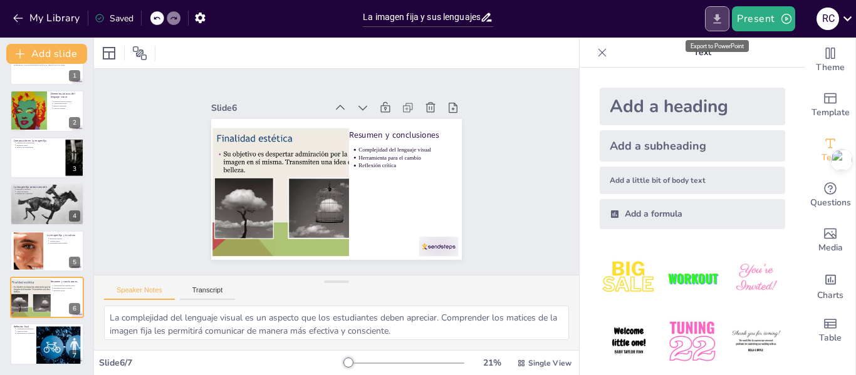
click at [718, 19] on icon "Export to PowerPoint" at bounding box center [718, 18] width 8 height 9
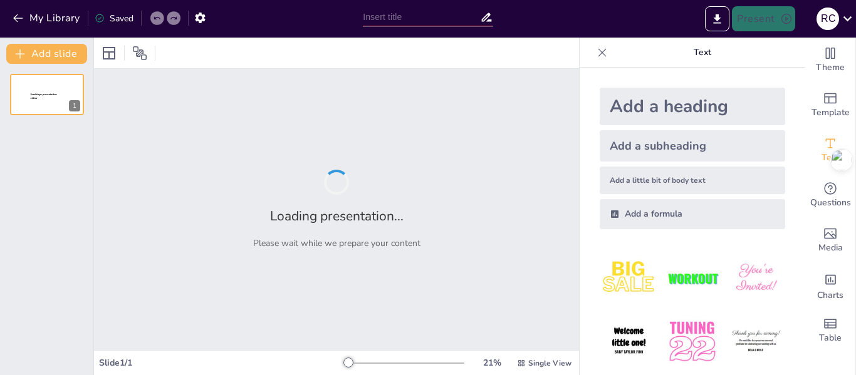
type input "La imagen fija y sus lenguajes"
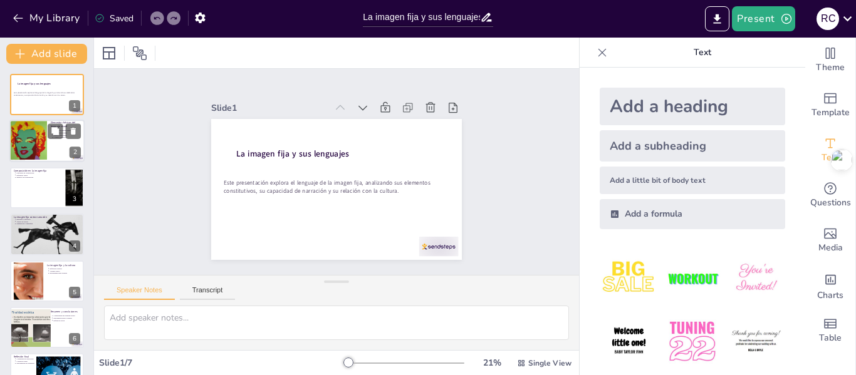
click at [23, 125] on div at bounding box center [28, 141] width 40 height 43
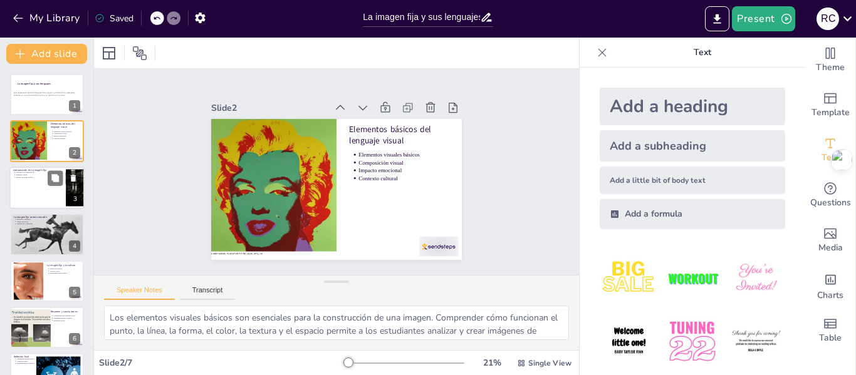
click at [35, 187] on div at bounding box center [46, 188] width 75 height 43
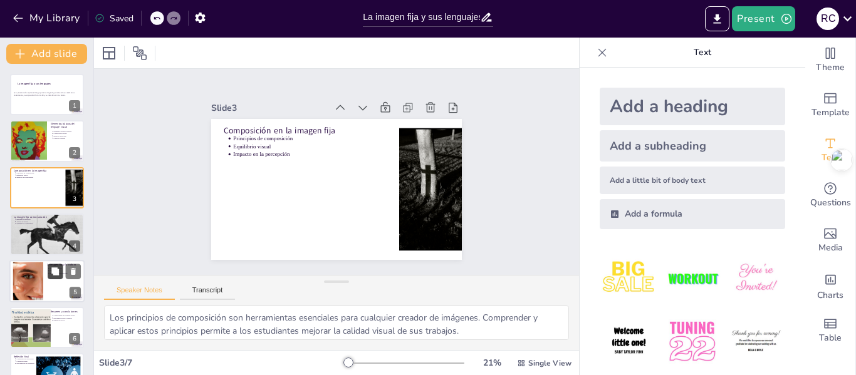
click at [50, 278] on button at bounding box center [55, 271] width 15 height 15
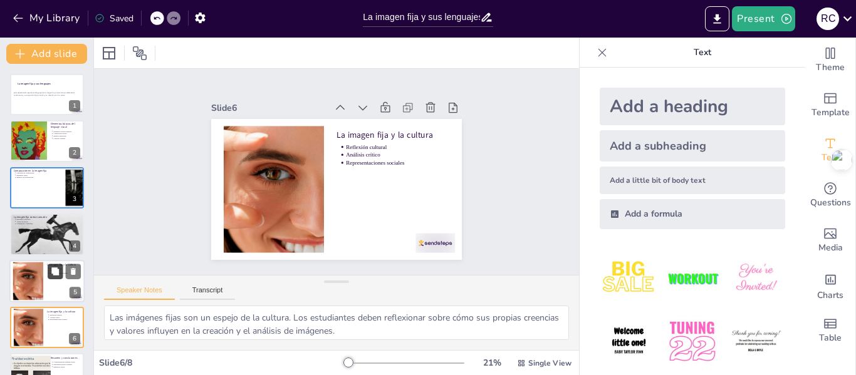
scroll to position [76, 0]
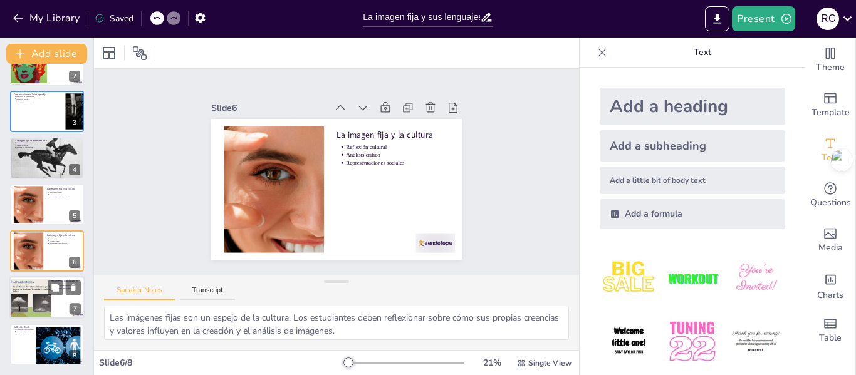
click at [10, 303] on div at bounding box center [33, 299] width 51 height 39
type textarea "La complejidad del lenguaje visual es un aspecto que los estudiantes deben apre…"
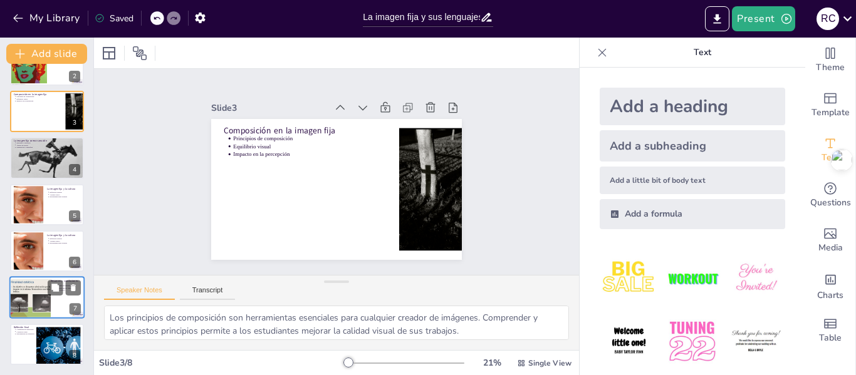
type textarea "Los elementos visuales básicos son esenciales para la construcción de una image…"
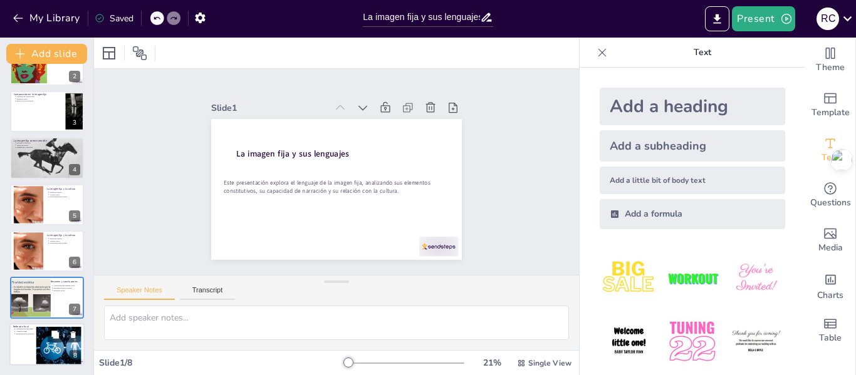
click at [19, 352] on div at bounding box center [46, 344] width 75 height 43
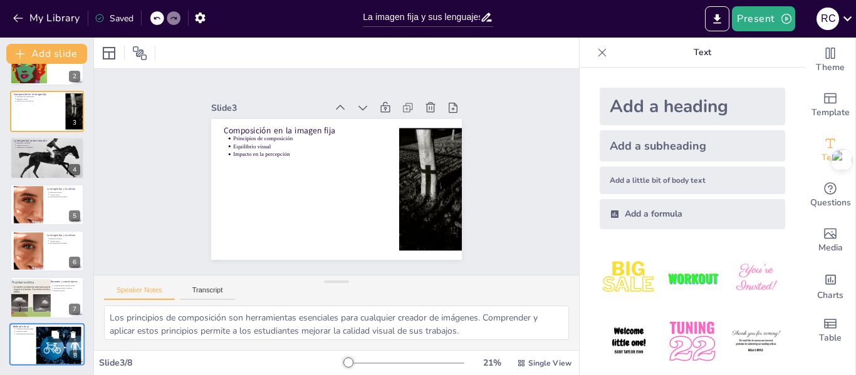
type textarea "Los elementos visuales básicos son esenciales para la construcción de una image…"
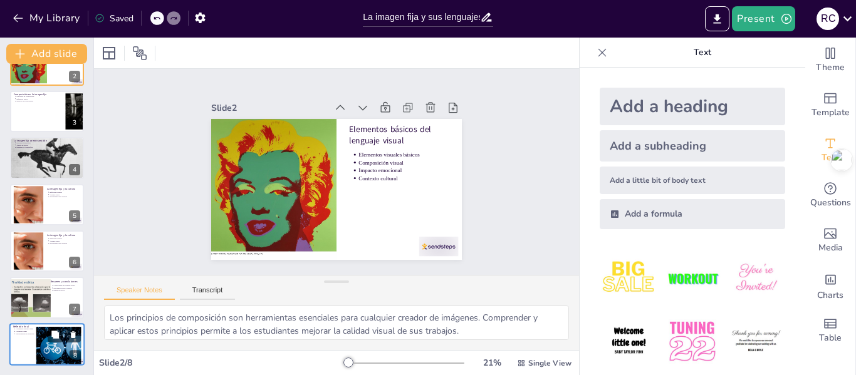
type textarea "Los elementos visuales básicos son esenciales para la construcción de una image…"
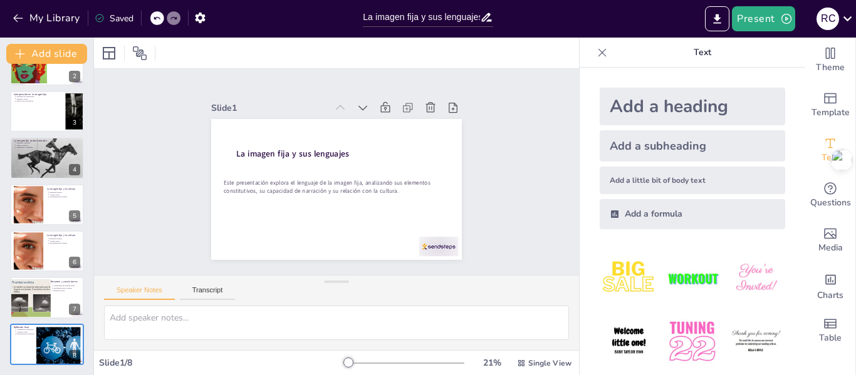
scroll to position [0, 0]
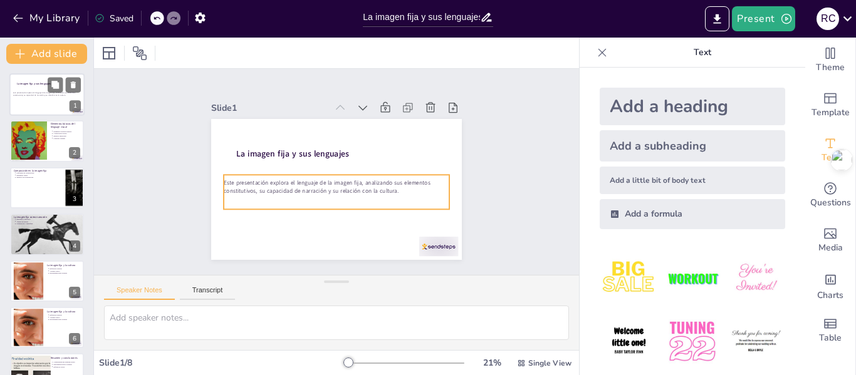
click at [50, 73] on div "La imagen fija y sus lenguajes Este presentación explora el lenguaje de la imag…" at bounding box center [46, 73] width 75 height 0
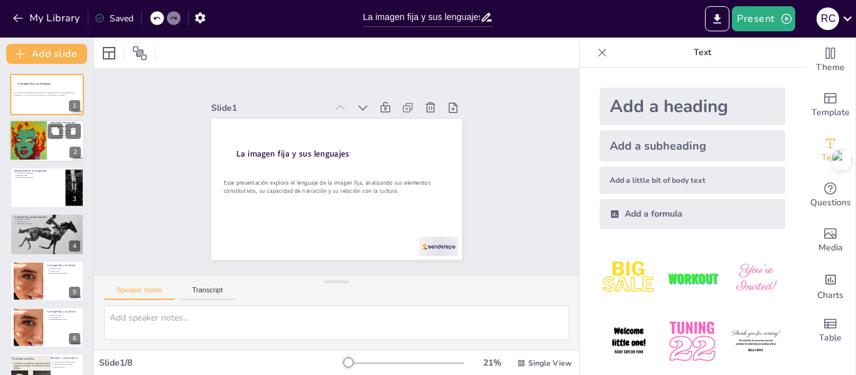
click at [33, 137] on div at bounding box center [28, 141] width 40 height 43
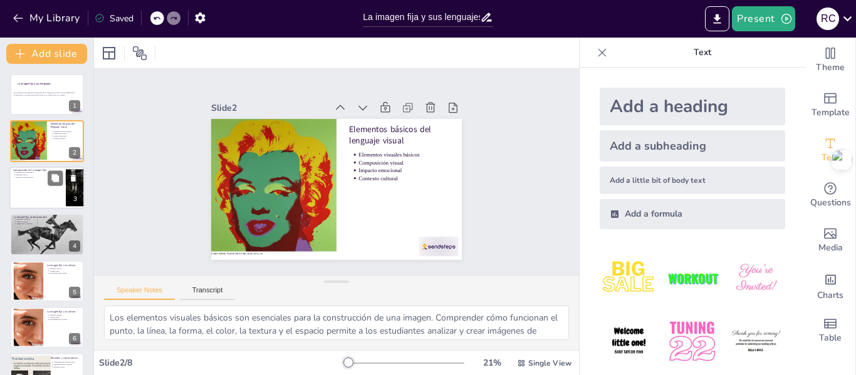
click at [30, 195] on div at bounding box center [46, 188] width 75 height 43
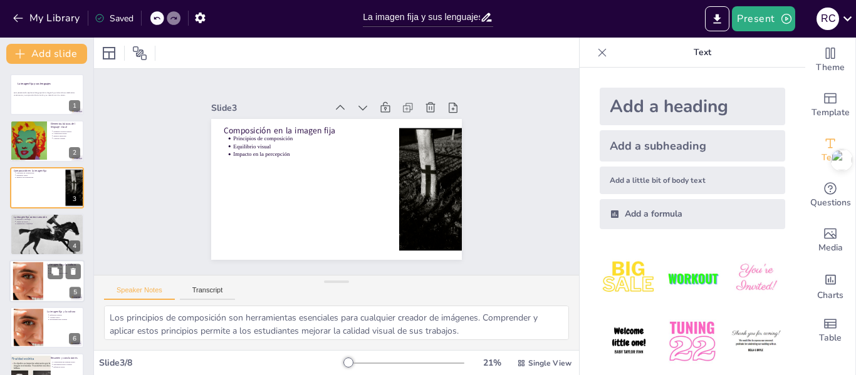
click at [46, 283] on div at bounding box center [46, 281] width 75 height 43
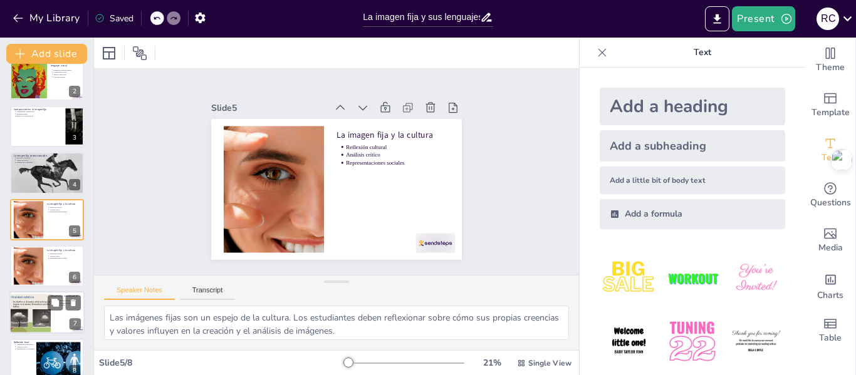
click at [43, 315] on div at bounding box center [33, 314] width 51 height 39
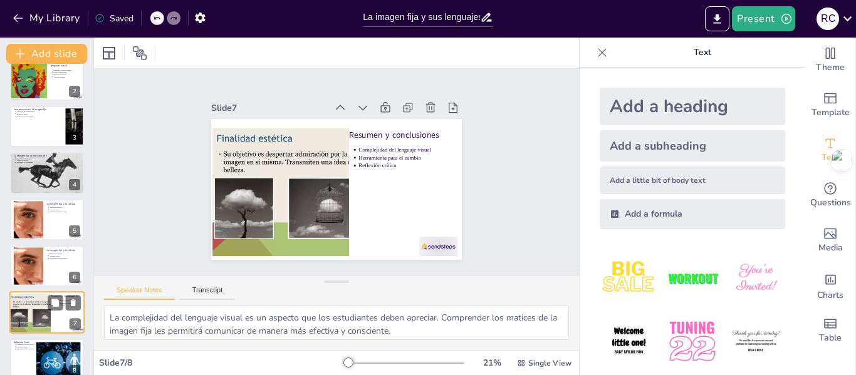
scroll to position [76, 0]
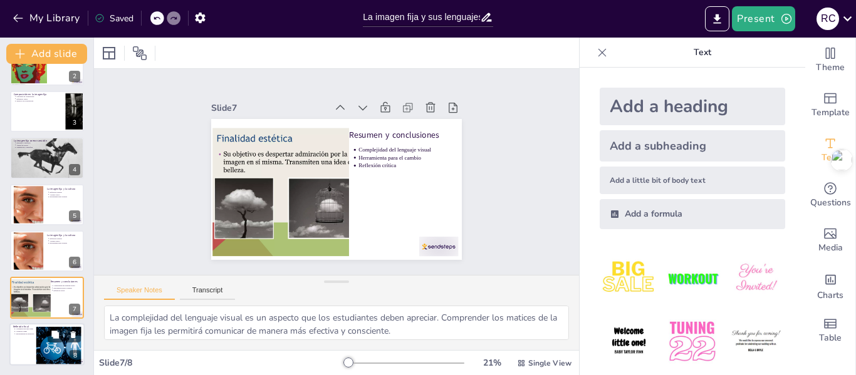
click at [52, 344] on div at bounding box center [65, 347] width 59 height 40
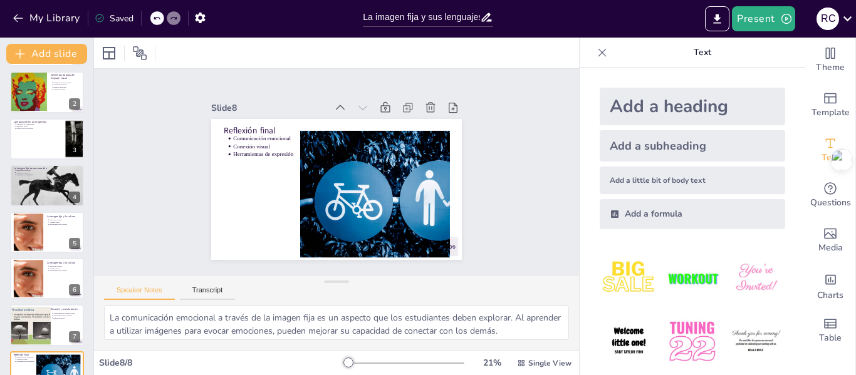
scroll to position [0, 0]
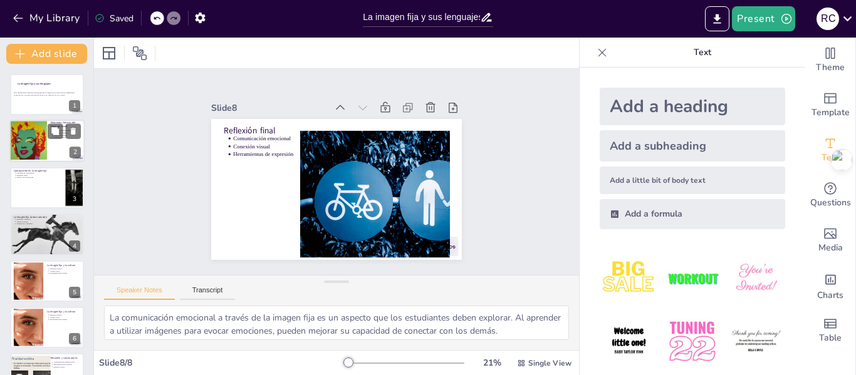
click at [33, 136] on div at bounding box center [28, 141] width 40 height 43
type textarea "Los elementos visuales básicos son esenciales para la construcción de una image…"
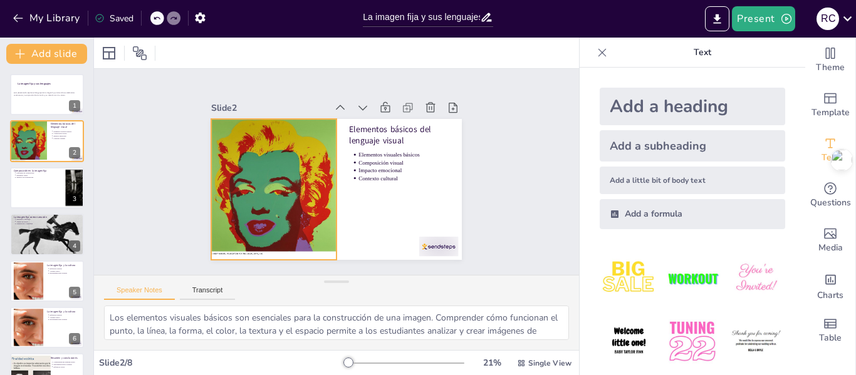
click at [244, 231] on div at bounding box center [278, 143] width 193 height 194
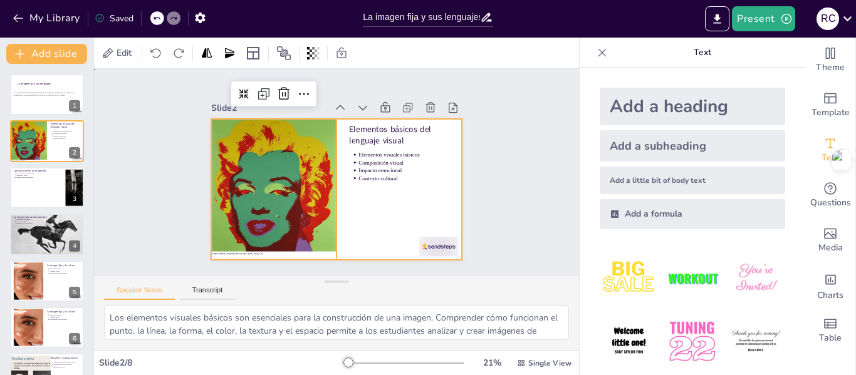
click at [380, 220] on div at bounding box center [323, 160] width 273 height 281
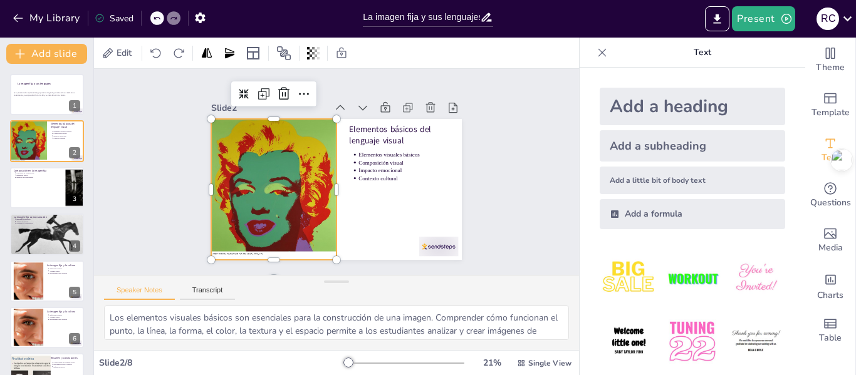
click at [300, 215] on div at bounding box center [271, 169] width 169 height 175
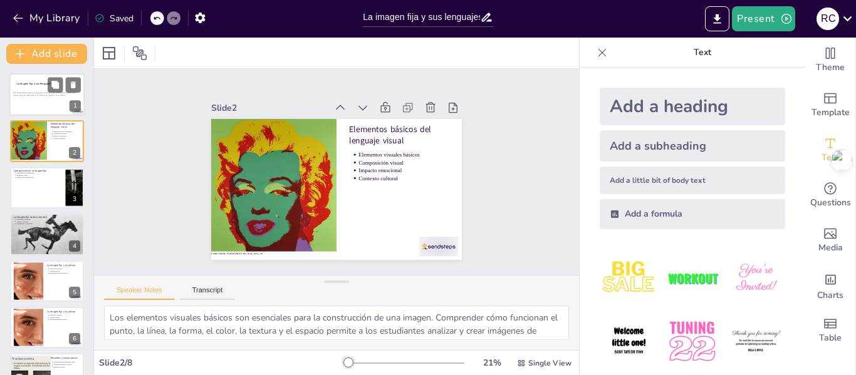
click at [41, 93] on p "Este presentación explora el lenguaje de la imagen fija, analizando sus element…" at bounding box center [47, 94] width 68 height 5
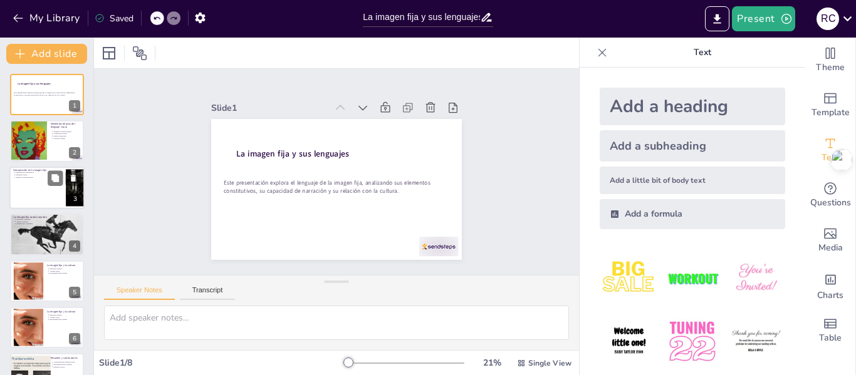
click at [41, 187] on div at bounding box center [46, 188] width 75 height 43
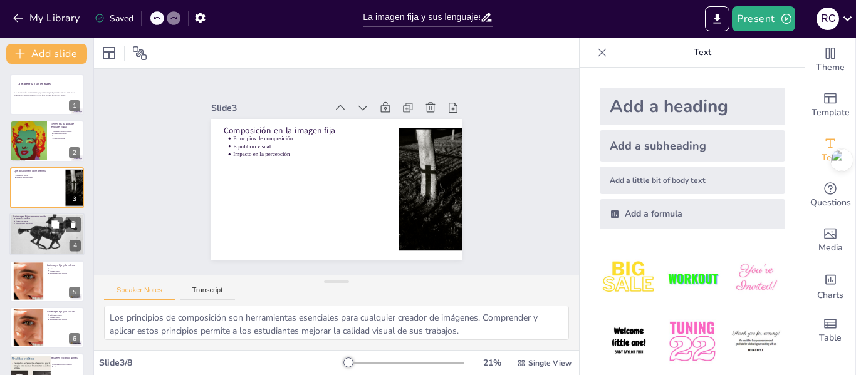
click at [53, 242] on div at bounding box center [46, 234] width 75 height 50
type textarea "El encuadre es una herramienta poderosa en la narración visual. Los estudiantes…"
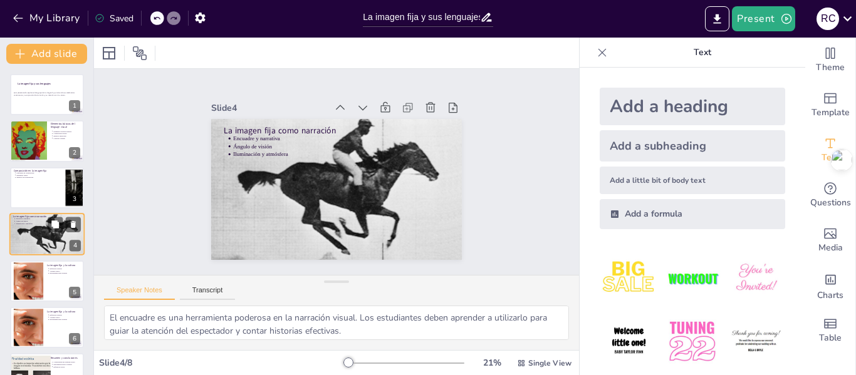
scroll to position [15, 0]
